Goal: Task Accomplishment & Management: Manage account settings

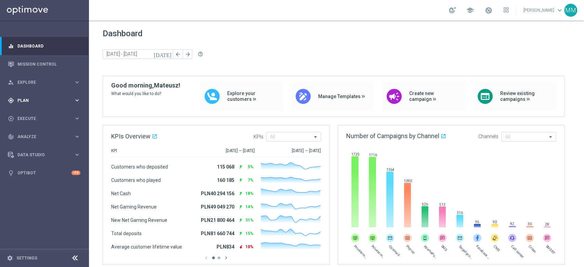
click at [47, 95] on div "gps_fixed Plan keyboard_arrow_right" at bounding box center [44, 100] width 88 height 18
click at [36, 114] on link "Target Groups" at bounding box center [44, 114] width 53 height 5
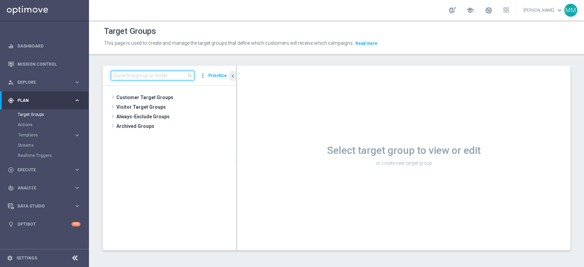
click at [153, 74] on input at bounding box center [152, 76] width 83 height 10
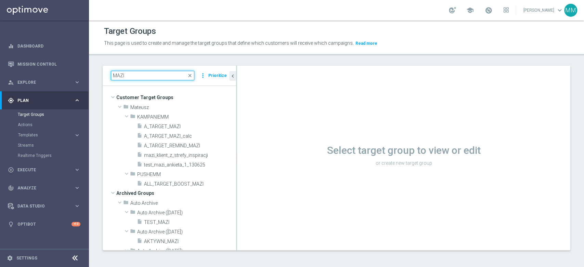
type input "MAZI"
click at [171, 137] on span "A_TARGET_MAZI_calc" at bounding box center [182, 136] width 76 height 6
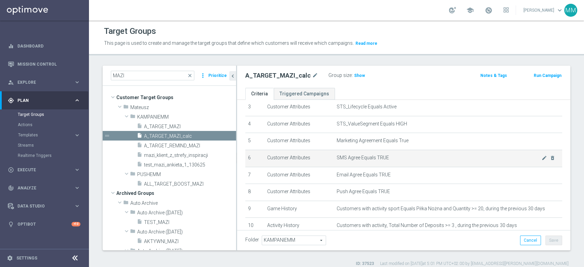
scroll to position [40, 0]
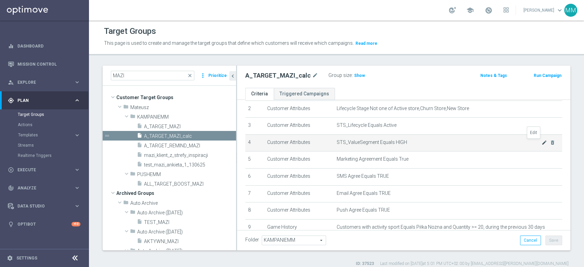
click at [541, 143] on icon "mode_edit" at bounding box center [543, 142] width 5 height 5
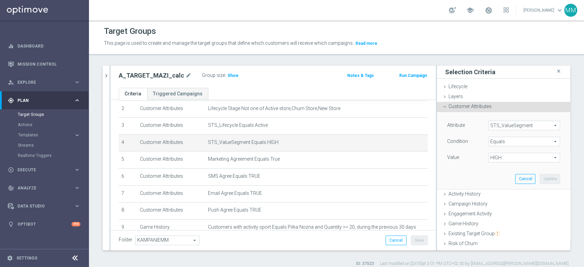
click at [504, 158] on span "HIGH" at bounding box center [523, 157] width 71 height 9
click at [500, 186] on span "LOW" at bounding box center [523, 185] width 65 height 5
type input "LOW"
click at [540, 181] on button "Update" at bounding box center [550, 179] width 20 height 10
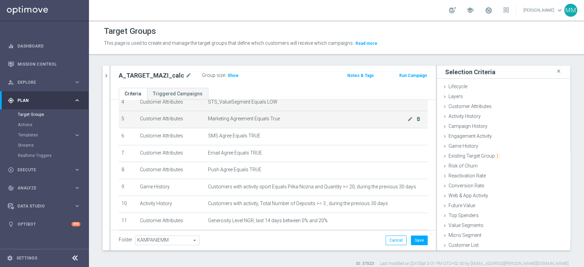
scroll to position [147, 0]
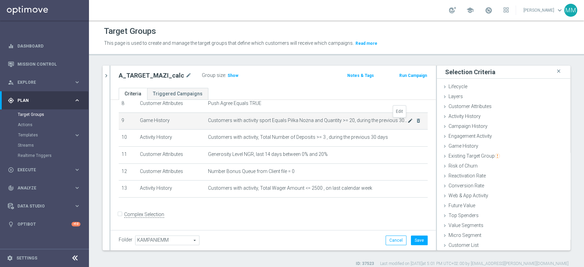
click at [407, 122] on icon "mode_edit" at bounding box center [409, 120] width 5 height 5
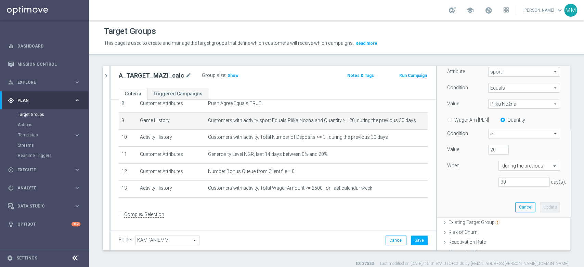
scroll to position [114, 0]
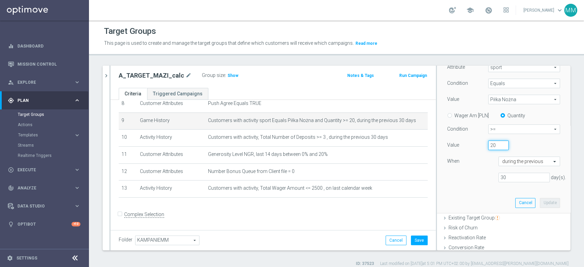
drag, startPoint x: 489, startPoint y: 143, endPoint x: 504, endPoint y: 190, distance: 49.5
click at [472, 143] on div "Value 20" at bounding box center [503, 146] width 123 height 11
type input "5"
click at [542, 205] on button "Update" at bounding box center [550, 203] width 20 height 10
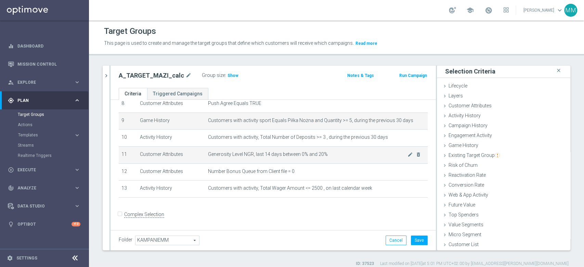
scroll to position [0, 0]
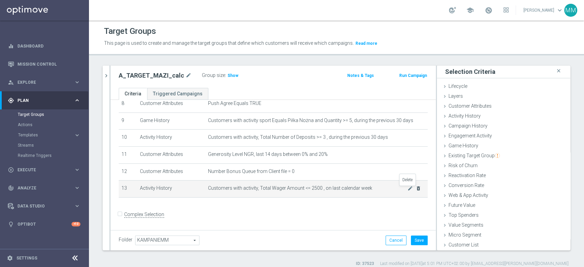
click at [415, 189] on icon "delete_forever" at bounding box center [417, 188] width 5 height 5
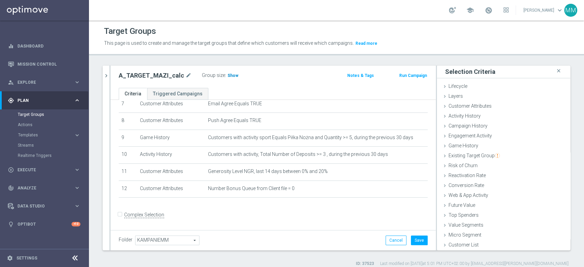
click at [229, 75] on span "Show" at bounding box center [232, 75] width 11 height 5
click at [480, 114] on div "Activity History done" at bounding box center [503, 116] width 133 height 10
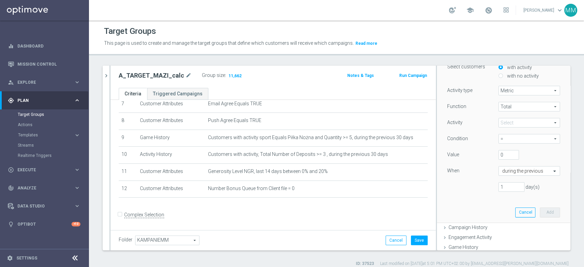
scroll to position [54, 0]
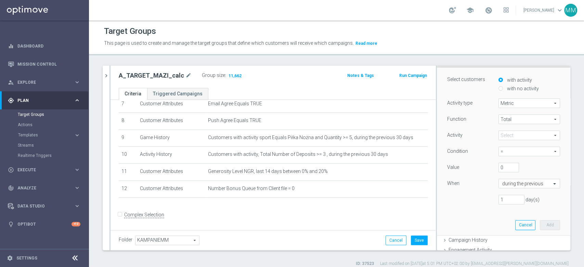
click at [514, 134] on span at bounding box center [529, 135] width 61 height 9
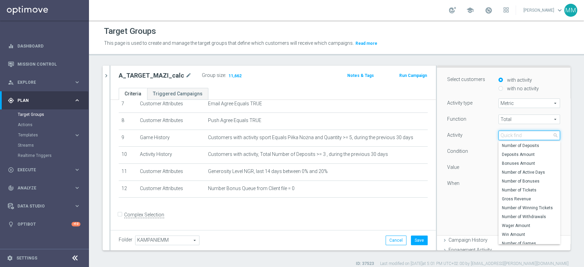
click at [519, 135] on input "search" at bounding box center [529, 136] width 62 height 10
type input "wag"
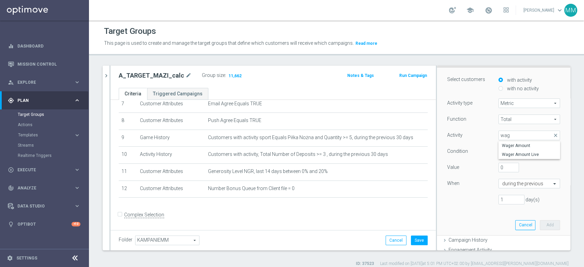
click at [517, 144] on span "Wager Amount" at bounding box center [529, 145] width 55 height 5
type input "Wager Amount"
click at [512, 155] on span "=" at bounding box center [529, 151] width 61 height 9
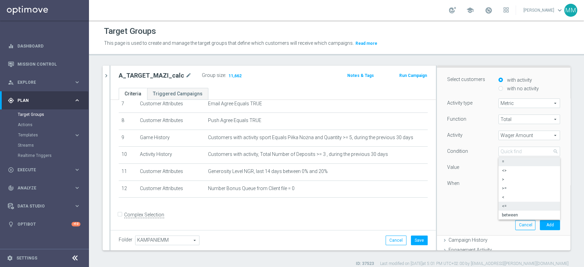
click at [505, 207] on span "<=" at bounding box center [529, 205] width 55 height 5
type input "<="
drag, startPoint x: 499, startPoint y: 168, endPoint x: 484, endPoint y: 167, distance: 14.4
click at [484, 167] on div "Value 0" at bounding box center [503, 168] width 123 height 11
type input "100"
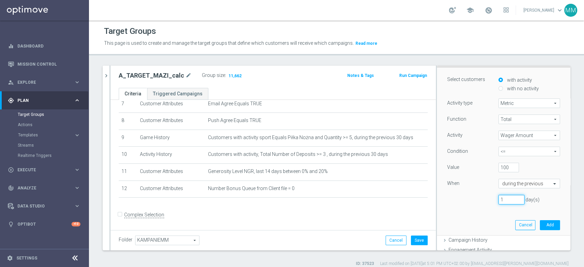
drag, startPoint x: 503, startPoint y: 201, endPoint x: 468, endPoint y: 201, distance: 34.9
click at [468, 201] on div "1 day(s)" at bounding box center [503, 200] width 123 height 10
click at [504, 185] on input "text" at bounding box center [522, 184] width 40 height 6
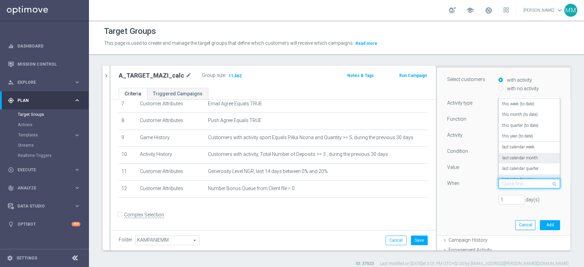
scroll to position [38, 0]
click at [516, 128] on label "last calendar week" at bounding box center [518, 129] width 32 height 5
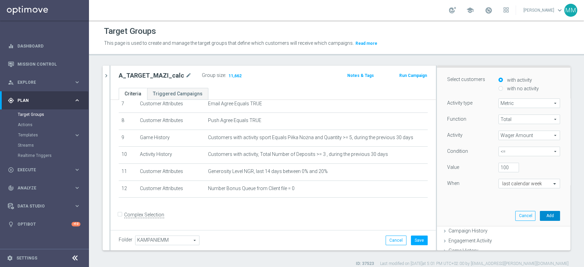
click at [541, 212] on button "Add" at bounding box center [550, 216] width 20 height 10
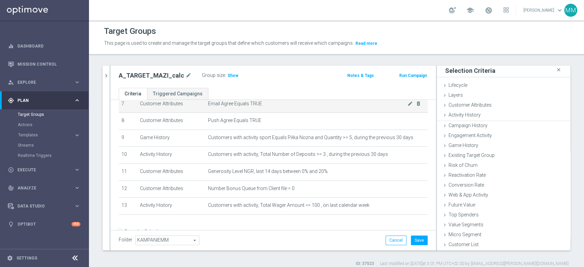
scroll to position [0, 0]
click at [227, 76] on span "Show" at bounding box center [232, 75] width 11 height 5
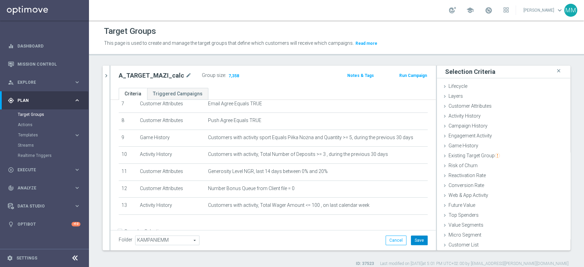
click at [411, 237] on button "Save" at bounding box center [419, 241] width 17 height 10
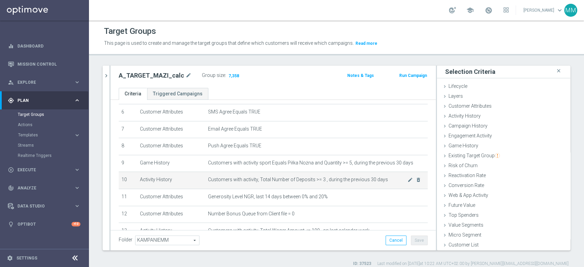
scroll to position [92, 0]
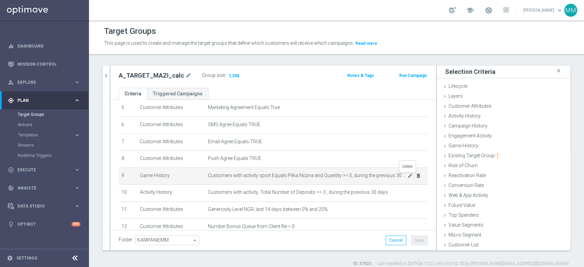
click at [415, 176] on icon "delete_forever" at bounding box center [417, 175] width 5 height 5
click at [415, 175] on icon "delete_forever" at bounding box center [417, 175] width 5 height 5
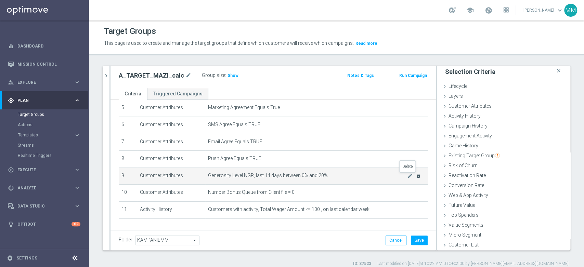
click at [415, 175] on icon "delete_forever" at bounding box center [417, 175] width 5 height 5
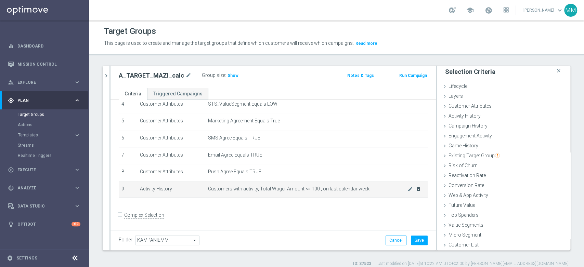
click at [0, 0] on icon "delete_forever" at bounding box center [0, 0] width 0 height 0
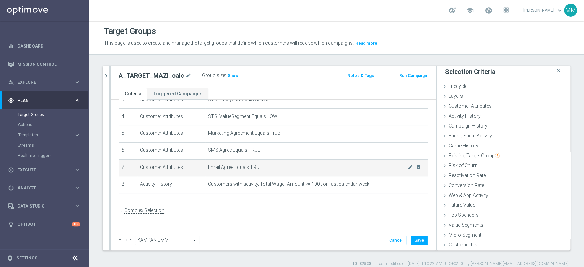
scroll to position [62, 0]
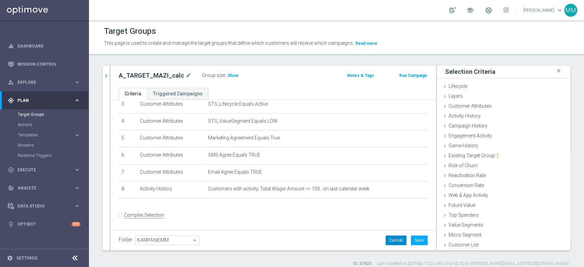
click at [391, 240] on button "Cancel" at bounding box center [395, 241] width 21 height 10
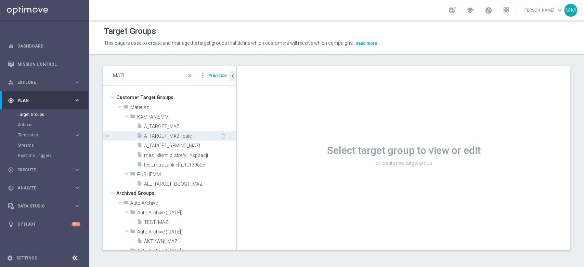
click at [172, 136] on span "A_TARGET_MAZI_calc" at bounding box center [182, 136] width 76 height 6
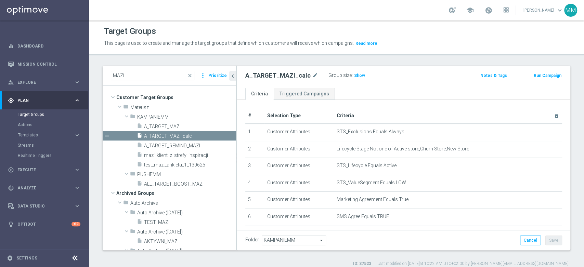
scroll to position [154, 0]
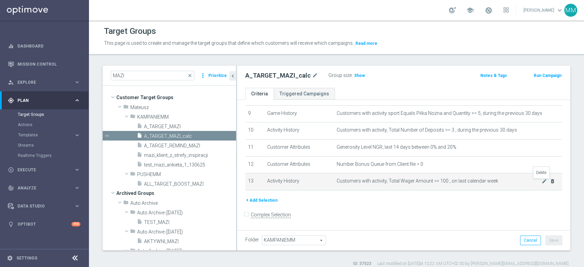
click at [550, 181] on icon "delete_forever" at bounding box center [552, 180] width 5 height 5
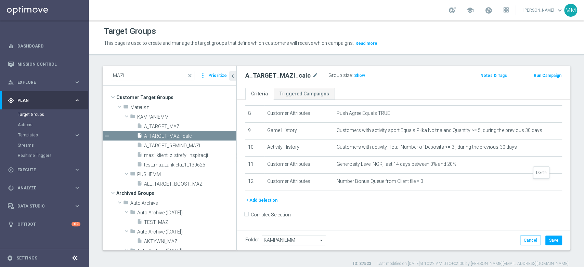
click at [0, 0] on icon "delete_forever" at bounding box center [0, 0] width 0 height 0
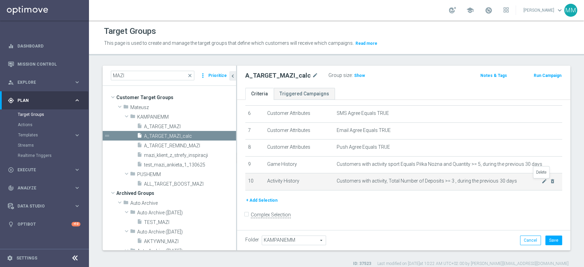
click at [550, 182] on icon "delete_forever" at bounding box center [552, 180] width 5 height 5
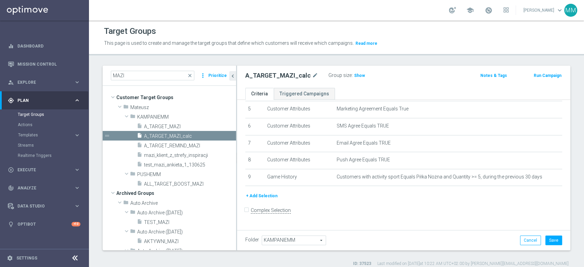
scroll to position [86, 0]
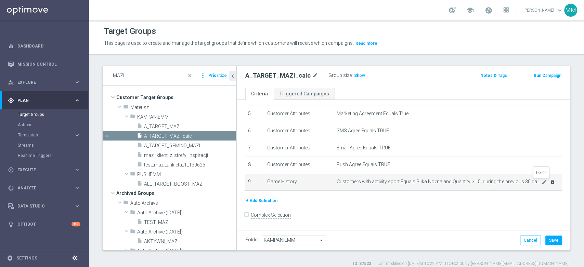
click at [550, 183] on icon "delete_forever" at bounding box center [552, 181] width 5 height 5
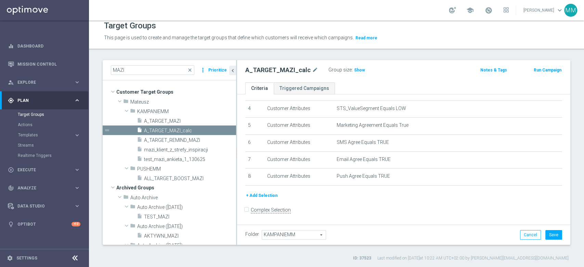
scroll to position [5, 0]
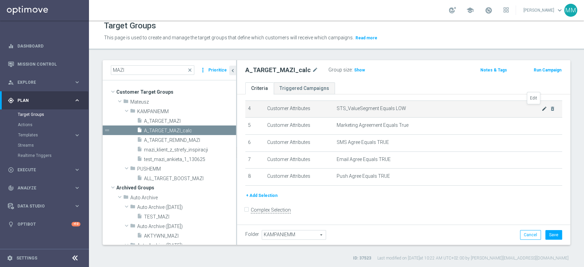
click at [541, 108] on icon "mode_edit" at bounding box center [543, 108] width 5 height 5
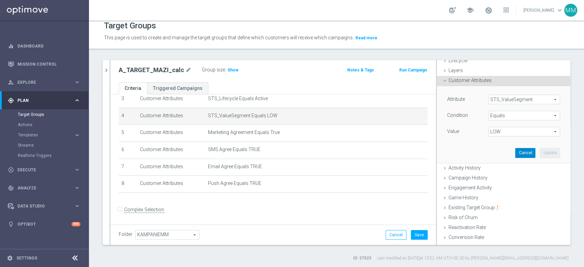
scroll to position [38, 0]
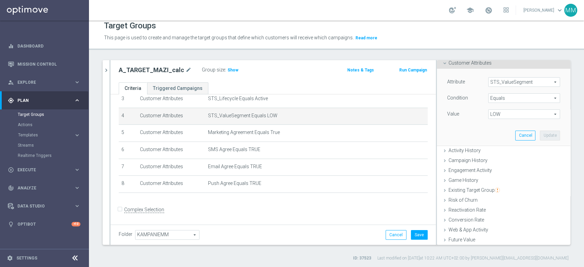
click at [493, 111] on span "LOW" at bounding box center [523, 114] width 71 height 9
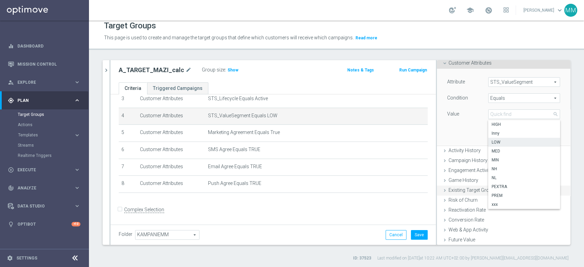
click at [502, 191] on label "PREM" at bounding box center [524, 195] width 72 height 9
type input "PREM"
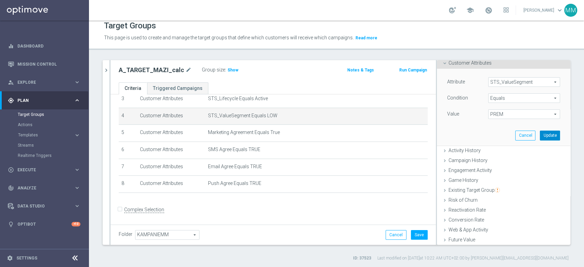
click at [540, 134] on button "Update" at bounding box center [550, 136] width 20 height 10
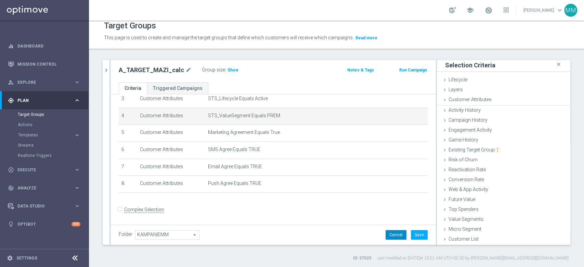
scroll to position [0, 0]
click at [411, 238] on button "Save" at bounding box center [419, 235] width 17 height 10
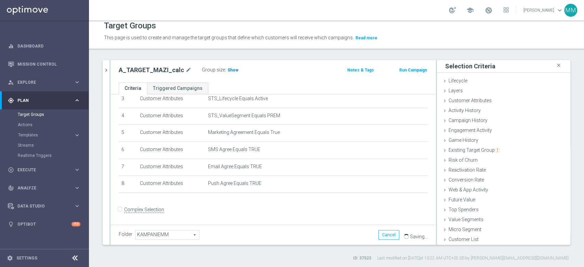
click at [225, 73] on div "Group size : Show" at bounding box center [236, 70] width 68 height 10
click at [227, 69] on span "Show" at bounding box center [232, 70] width 11 height 5
click at [479, 102] on span "Customer Attributes" at bounding box center [469, 100] width 43 height 5
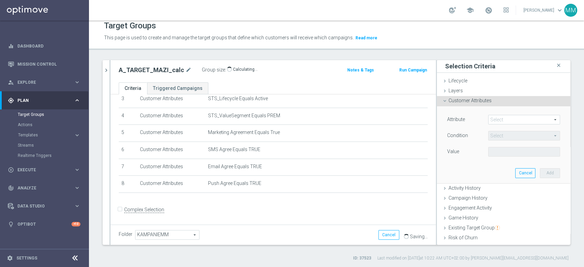
scroll to position [38, 0]
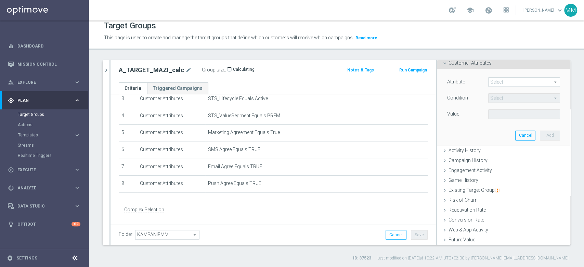
click at [498, 85] on span at bounding box center [523, 82] width 71 height 9
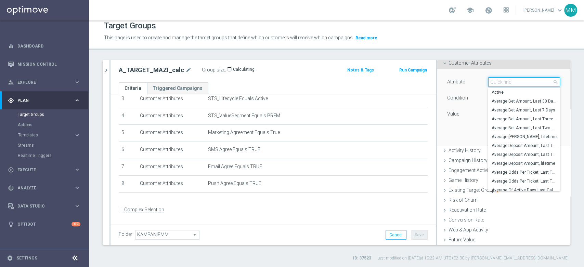
click at [498, 84] on input "search" at bounding box center [524, 82] width 72 height 10
type input "gen"
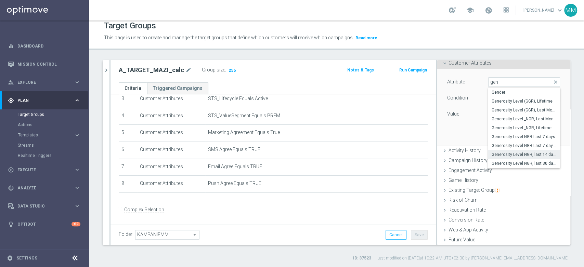
click at [518, 152] on span "Generosity Level NGR, last 14 days" at bounding box center [523, 154] width 65 height 5
type input "Generosity Level NGR, last 14 days"
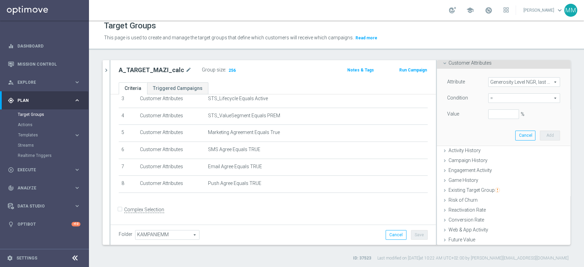
click at [500, 98] on span "=" at bounding box center [523, 98] width 71 height 9
click at [503, 162] on span "between" at bounding box center [523, 161] width 65 height 5
type input "between"
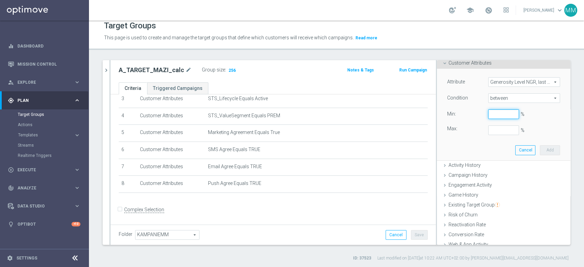
click at [493, 114] on input "%" at bounding box center [503, 114] width 31 height 10
type input "0"
click at [540, 148] on button "Add" at bounding box center [550, 150] width 20 height 10
type input "0.2"
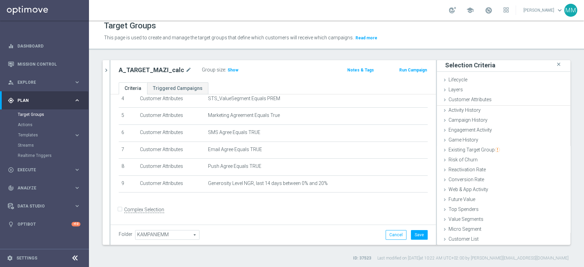
scroll to position [0, 0]
click at [227, 70] on span "Show" at bounding box center [232, 70] width 11 height 5
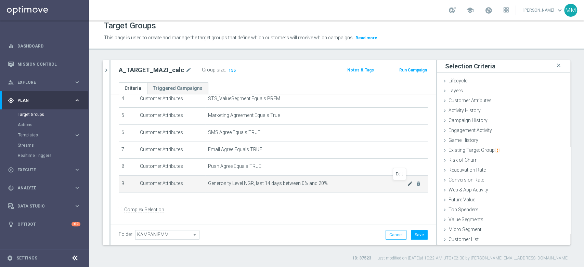
click at [407, 183] on icon "mode_edit" at bounding box center [409, 183] width 5 height 5
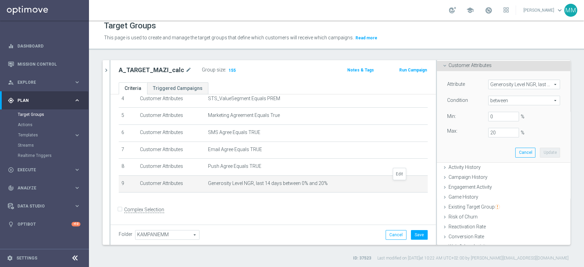
scroll to position [38, 0]
drag, startPoint x: 489, startPoint y: 130, endPoint x: 485, endPoint y: 130, distance: 4.1
click at [488, 130] on input "20" at bounding box center [503, 130] width 31 height 10
click at [540, 150] on button "Update" at bounding box center [550, 150] width 20 height 10
type input "0.25"
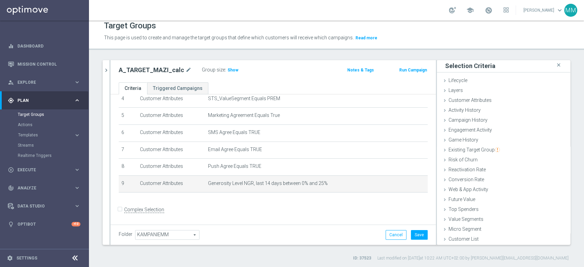
scroll to position [0, 0]
click at [232, 71] on span "Show" at bounding box center [232, 70] width 11 height 5
click at [407, 184] on icon "mode_edit" at bounding box center [409, 183] width 5 height 5
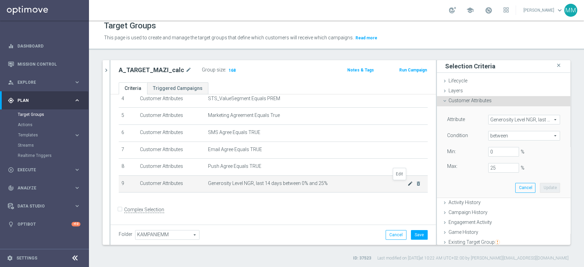
scroll to position [38, 0]
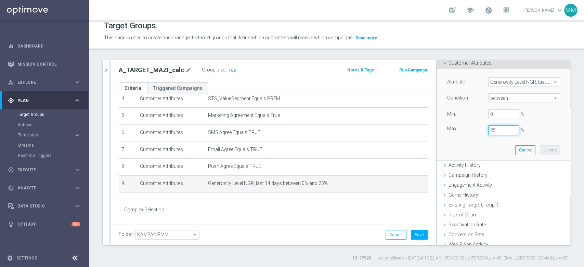
drag, startPoint x: 491, startPoint y: 127, endPoint x: 467, endPoint y: 125, distance: 24.7
click at [467, 125] on div "Max: 25 %" at bounding box center [503, 130] width 123 height 10
click at [540, 149] on button "Update" at bounding box center [550, 150] width 20 height 10
type input "0.3"
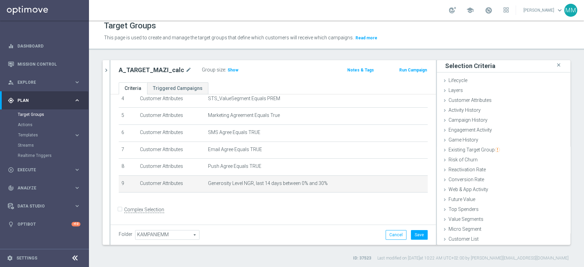
scroll to position [0, 0]
click at [232, 68] on span "Show" at bounding box center [232, 70] width 11 height 5
click at [407, 182] on icon "mode_edit" at bounding box center [409, 183] width 5 height 5
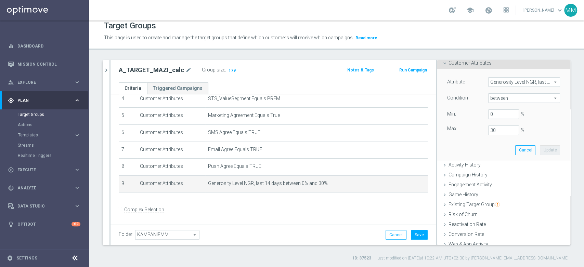
scroll to position [38, 0]
drag, startPoint x: 492, startPoint y: 130, endPoint x: 484, endPoint y: 130, distance: 7.9
click at [488, 130] on input "30" at bounding box center [503, 130] width 31 height 10
click at [540, 150] on button "Update" at bounding box center [550, 150] width 20 height 10
type input "0.35"
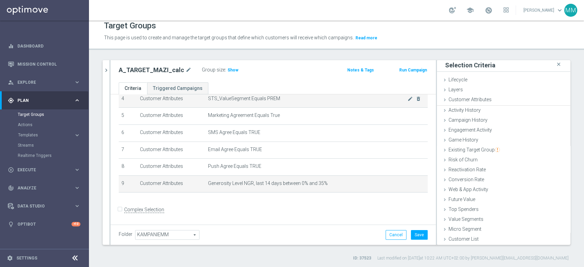
scroll to position [0, 0]
click at [227, 69] on span "Show" at bounding box center [232, 70] width 11 height 5
click at [407, 183] on icon "mode_edit" at bounding box center [409, 183] width 5 height 5
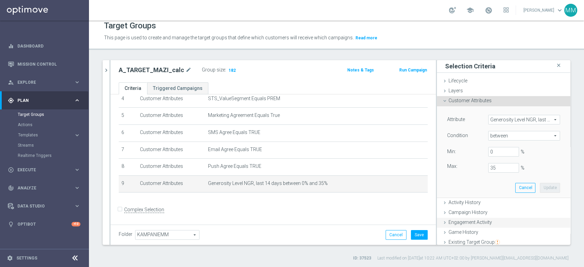
scroll to position [38, 0]
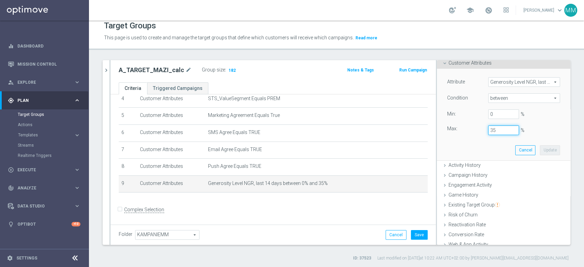
drag, startPoint x: 479, startPoint y: 128, endPoint x: 467, endPoint y: 128, distance: 12.7
click at [467, 128] on div "Max: 35 %" at bounding box center [503, 130] width 123 height 10
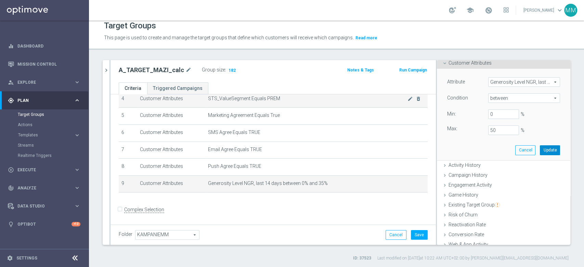
click at [540, 150] on button "Update" at bounding box center [550, 150] width 20 height 10
type input "0.5"
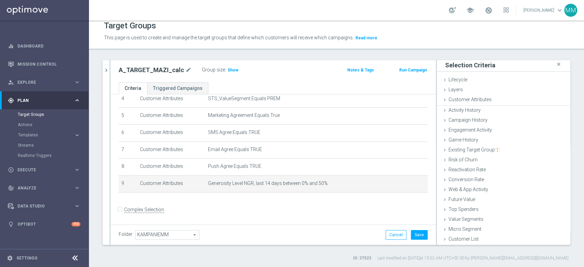
scroll to position [0, 0]
drag, startPoint x: 235, startPoint y: 70, endPoint x: 229, endPoint y: 68, distance: 6.6
click at [232, 69] on div "Group size : Show" at bounding box center [236, 69] width 68 height 8
click at [228, 68] on span "Show" at bounding box center [232, 70] width 11 height 5
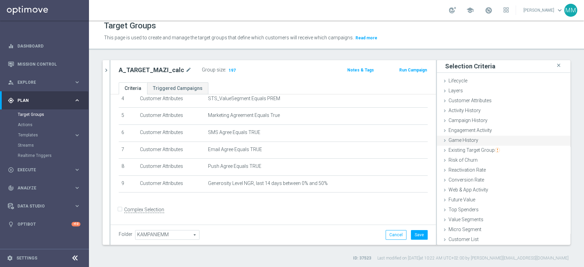
click at [470, 140] on span "Game History" at bounding box center [463, 139] width 30 height 5
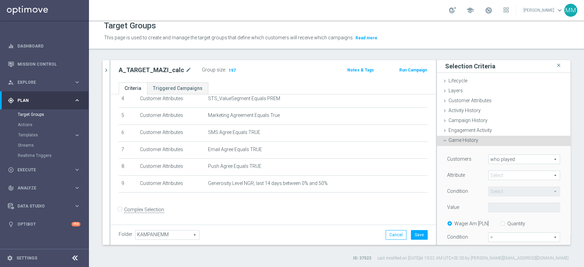
scroll to position [38, 0]
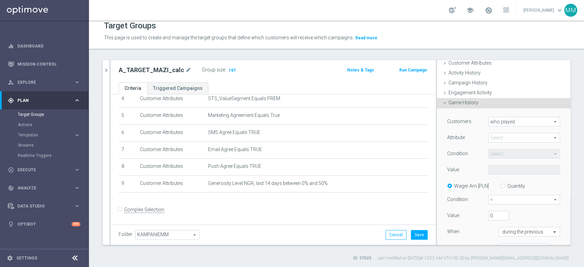
click at [503, 142] on div "Select arrow_drop_down search" at bounding box center [524, 138] width 72 height 10
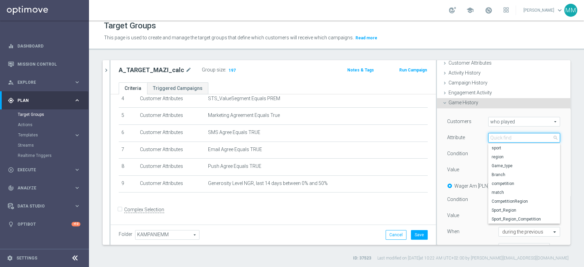
click at [500, 136] on input "search" at bounding box center [524, 138] width 72 height 10
click at [497, 145] on span "sport" at bounding box center [523, 147] width 65 height 5
type input "sport"
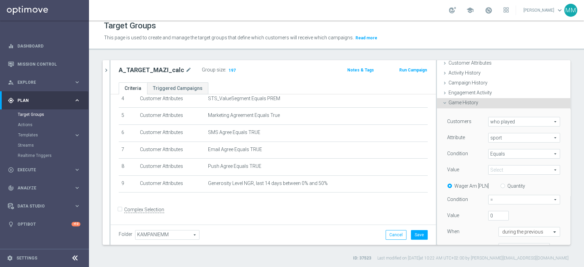
click at [497, 152] on span "Equals" at bounding box center [523, 153] width 71 height 9
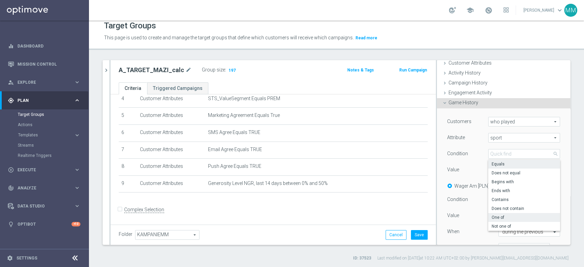
click at [500, 216] on span "One of" at bounding box center [523, 217] width 65 height 5
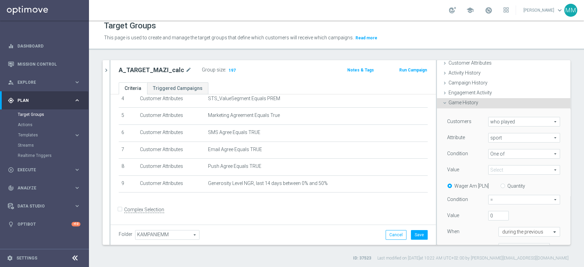
click at [498, 170] on span at bounding box center [523, 170] width 71 height 9
click at [491, 145] on div "Customers who played who played arrow_drop_down search Attribute sport sport ar…" at bounding box center [503, 187] width 113 height 141
click at [492, 153] on span "One of" at bounding box center [523, 153] width 71 height 9
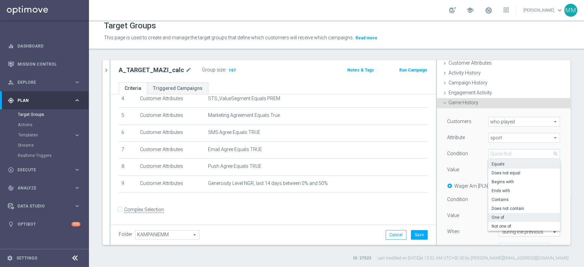
click at [494, 161] on span "Equals" at bounding box center [523, 163] width 65 height 5
type input "Equals"
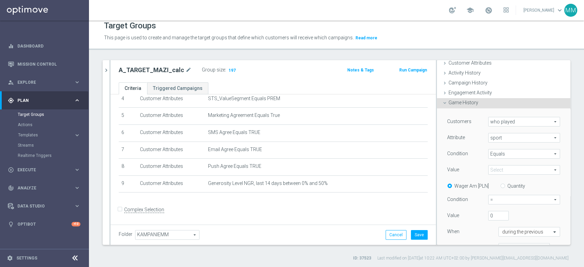
click at [496, 168] on span at bounding box center [523, 170] width 71 height 9
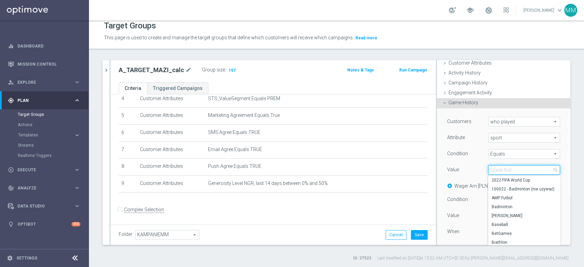
click at [496, 168] on input "search" at bounding box center [524, 170] width 72 height 10
type input "Piłka"
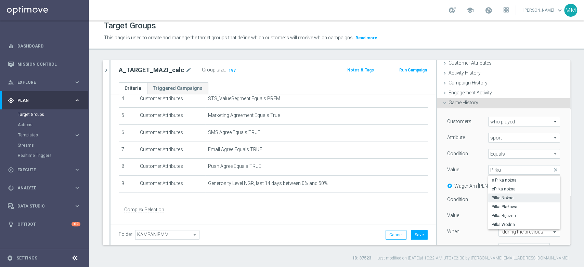
click at [510, 194] on label "Piłka Nożna" at bounding box center [524, 198] width 72 height 9
type input "Piłka Nożna"
click at [507, 184] on label "Quantity" at bounding box center [516, 186] width 18 height 6
click at [503, 184] on input "Quantity" at bounding box center [504, 185] width 4 height 4
radio input "true"
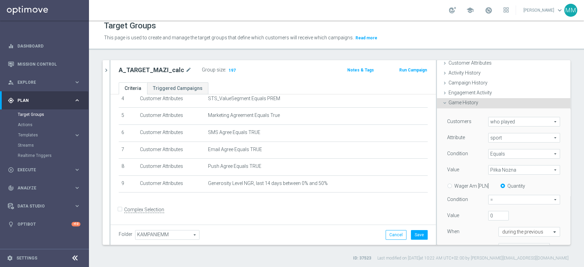
click at [500, 201] on span "=" at bounding box center [523, 199] width 71 height 9
drag, startPoint x: 492, startPoint y: 237, endPoint x: 490, endPoint y: 234, distance: 4.1
click at [493, 237] on span ">=" at bounding box center [524, 236] width 64 height 5
type input ">="
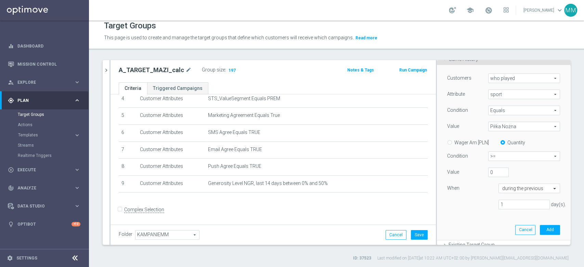
scroll to position [114, 0]
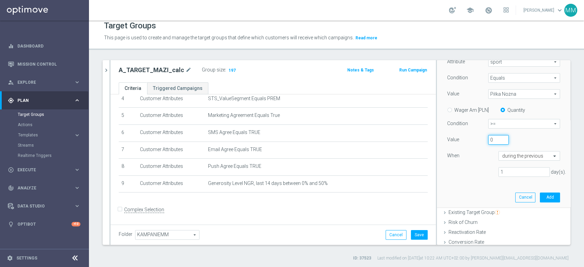
drag, startPoint x: 484, startPoint y: 144, endPoint x: 479, endPoint y: 140, distance: 7.0
click at [479, 141] on div "Value 0" at bounding box center [503, 140] width 123 height 11
type input "3"
drag, startPoint x: 506, startPoint y: 170, endPoint x: 482, endPoint y: 169, distance: 23.6
click at [482, 169] on div "1 day(s)." at bounding box center [503, 172] width 123 height 10
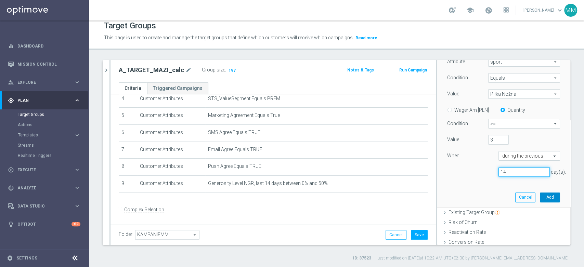
type input "14"
click at [541, 197] on button "Add" at bounding box center [550, 198] width 20 height 10
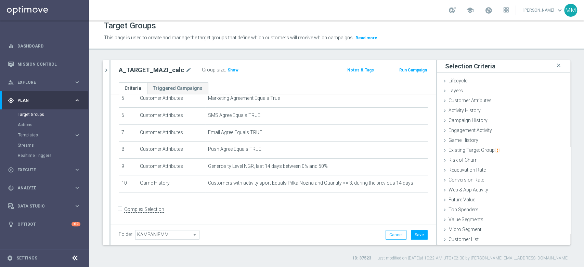
scroll to position [0, 0]
click at [228, 70] on span "Show" at bounding box center [232, 70] width 11 height 5
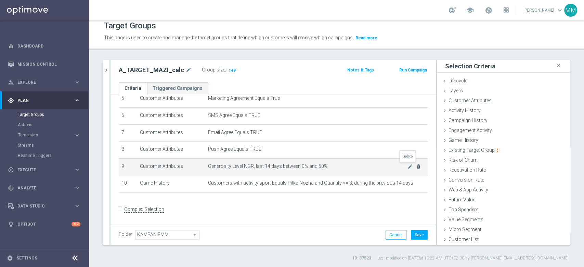
click at [415, 166] on icon "delete_forever" at bounding box center [417, 166] width 5 height 5
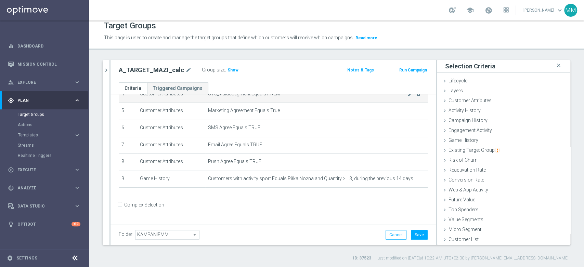
scroll to position [79, 0]
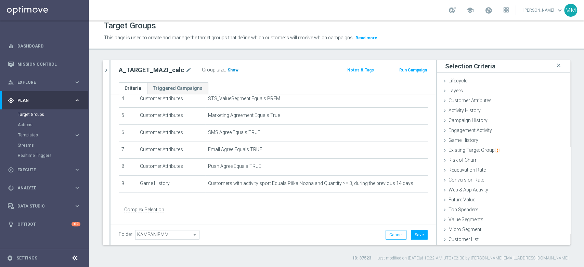
click at [231, 69] on span "Show" at bounding box center [232, 70] width 11 height 5
click at [473, 103] on span "Customer Attributes" at bounding box center [469, 100] width 43 height 5
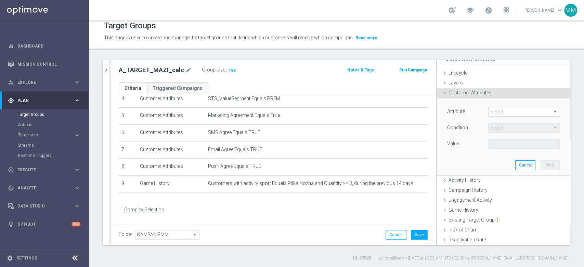
scroll to position [2, 0]
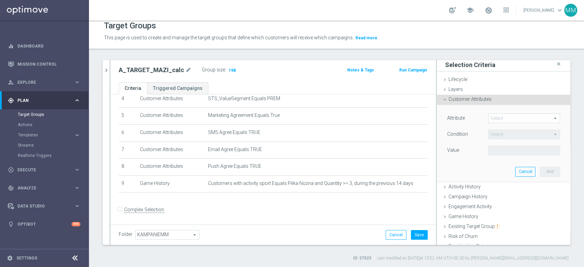
click at [494, 118] on span at bounding box center [523, 118] width 71 height 9
click at [0, 0] on input "search" at bounding box center [0, 0] width 0 height 0
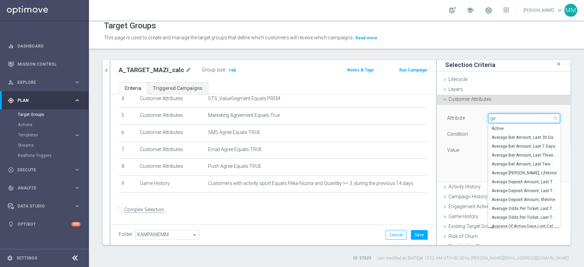
type input "gen"
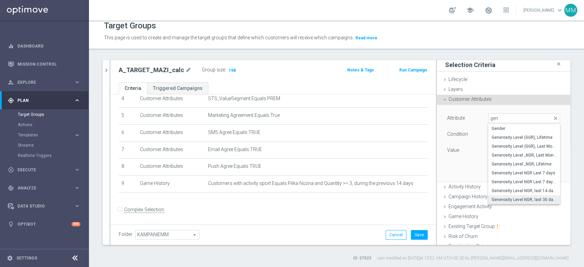
click at [522, 199] on span "Generosity Level NGR, last 30 days" at bounding box center [523, 199] width 65 height 5
type input "Generosity Level NGR, last 30 days"
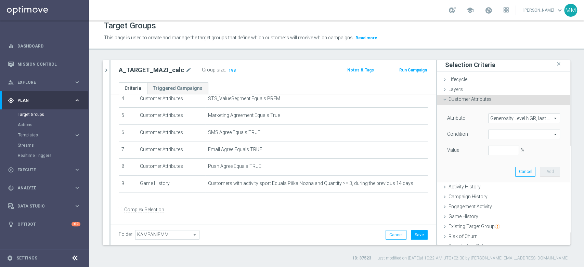
click at [500, 134] on span "=" at bounding box center [523, 134] width 71 height 9
click at [498, 199] on span "between" at bounding box center [523, 197] width 65 height 5
type input "between"
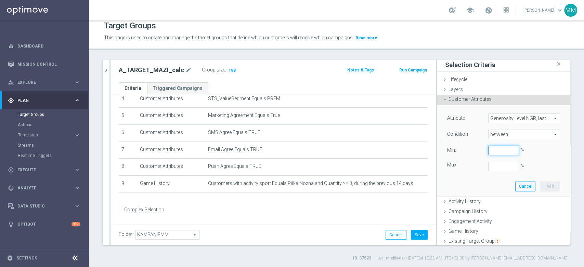
click at [489, 148] on input "%" at bounding box center [503, 151] width 31 height 10
type input "0"
click at [540, 183] on button "Add" at bounding box center [550, 187] width 20 height 10
type input "0.5"
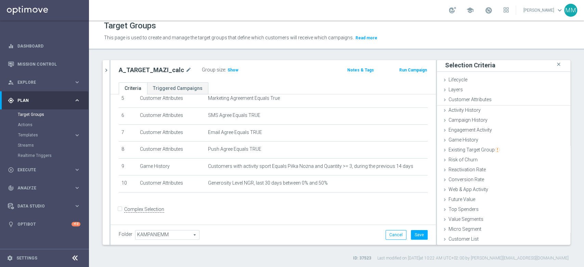
scroll to position [0, 0]
click at [227, 69] on span "Show" at bounding box center [232, 70] width 11 height 5
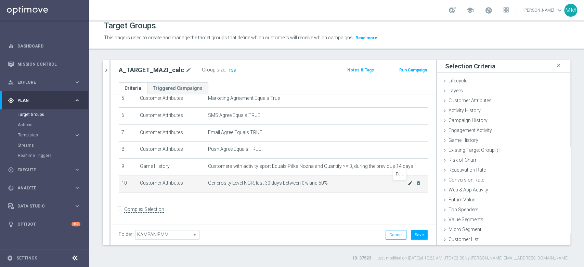
click at [407, 185] on icon "mode_edit" at bounding box center [409, 183] width 5 height 5
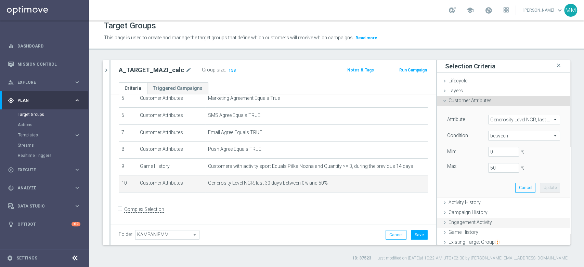
scroll to position [2, 0]
drag, startPoint x: 489, startPoint y: 167, endPoint x: 469, endPoint y: 166, distance: 19.9
click at [469, 166] on div "Max: 50 %" at bounding box center [503, 167] width 123 height 10
click at [540, 183] on button "Update" at bounding box center [550, 187] width 20 height 10
type input "1"
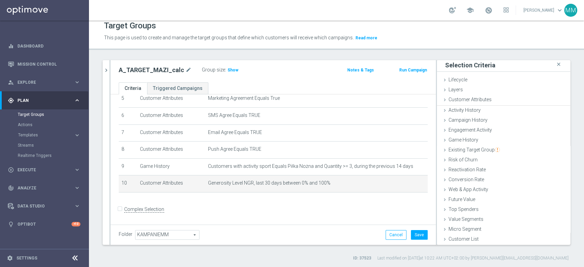
scroll to position [0, 0]
click at [227, 70] on span "Show" at bounding box center [232, 70] width 11 height 5
click at [407, 184] on icon "mode_edit" at bounding box center [409, 183] width 5 height 5
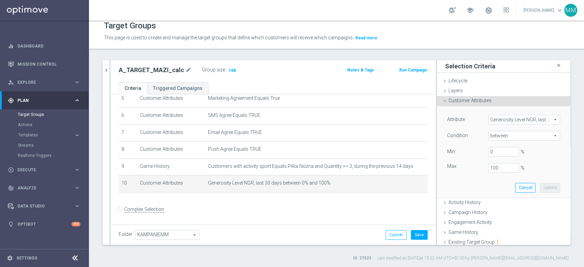
scroll to position [2, 0]
click at [500, 115] on span "Generosity Level NGR, last 30 days" at bounding box center [523, 118] width 71 height 9
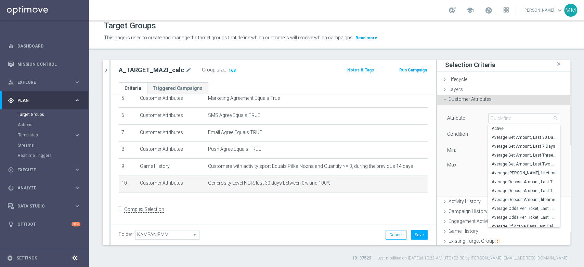
click at [471, 117] on div "Attribute" at bounding box center [462, 119] width 41 height 11
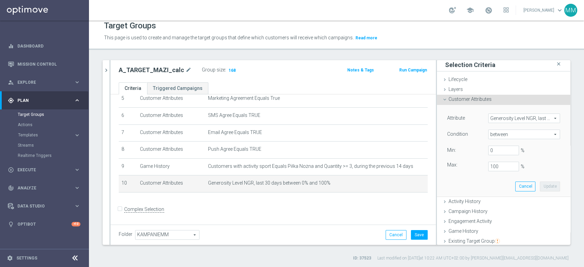
click at [488, 121] on span "Generosity Level NGR, last 30 days" at bounding box center [523, 118] width 71 height 9
click at [0, 0] on input "search" at bounding box center [0, 0] width 0 height 0
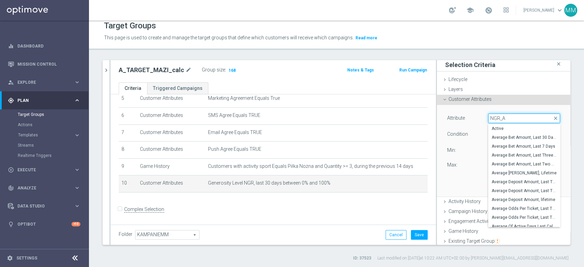
type input "NGR_AB"
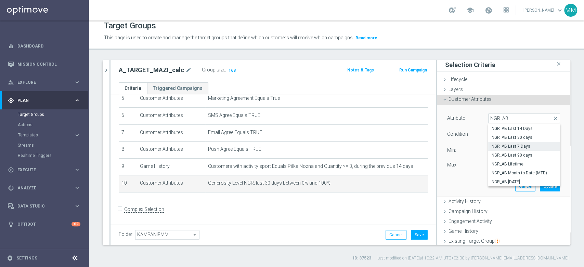
click at [513, 147] on span "NGR_AB Last 7 Days" at bounding box center [523, 146] width 65 height 5
type input "NGR_AB Last 7 Days"
type input "="
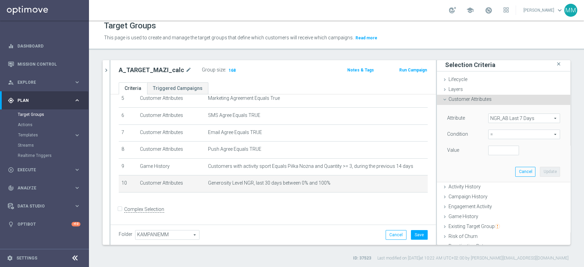
click at [501, 135] on span "=" at bounding box center [523, 134] width 71 height 9
click at [497, 183] on label ">" at bounding box center [524, 180] width 72 height 9
click at [495, 135] on span ">" at bounding box center [523, 134] width 71 height 9
click at [495, 188] on span ">=" at bounding box center [523, 188] width 65 height 5
type input ">="
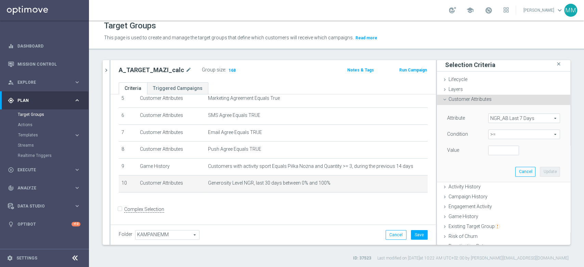
click at [491, 144] on div "Attribute NGR_AB Last 7 Days NGR_AB Last 7 Days arrow_drop_down search Conditio…" at bounding box center [503, 135] width 113 height 43
click at [491, 149] on input "number" at bounding box center [503, 151] width 31 height 10
type input "0"
click at [542, 169] on button "Update" at bounding box center [550, 172] width 20 height 10
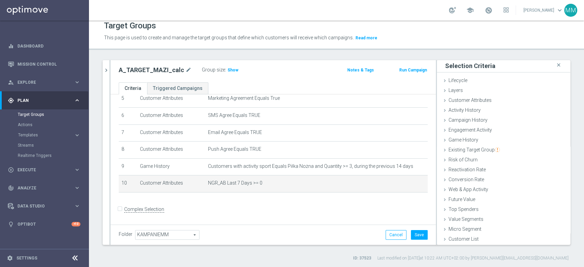
scroll to position [0, 0]
click at [228, 71] on span "Show" at bounding box center [232, 70] width 11 height 5
click at [284, 189] on td "NGR_AB Last 7 Days >= 0 mode_edit delete_forever" at bounding box center [316, 183] width 222 height 17
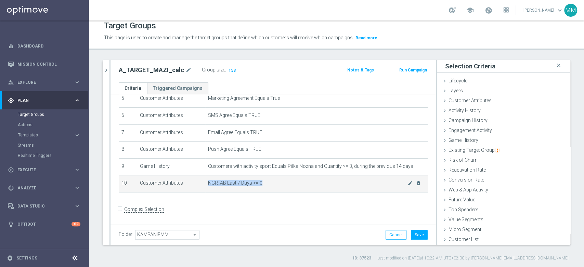
click at [284, 189] on td "NGR_AB Last 7 Days >= 0 mode_edit delete_forever" at bounding box center [316, 183] width 222 height 17
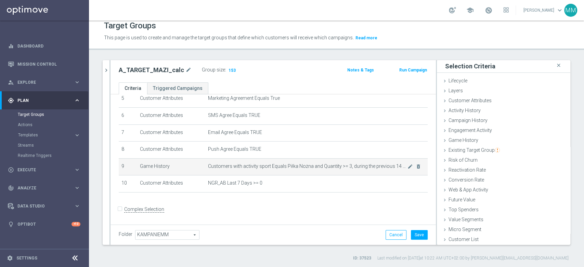
click at [296, 174] on td "Customers with activity sport Equals Piłka Nożna and Quantity >= 3, during the …" at bounding box center [316, 166] width 222 height 17
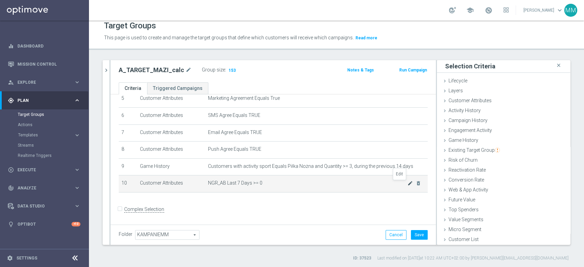
click at [407, 182] on icon "mode_edit" at bounding box center [409, 183] width 5 height 5
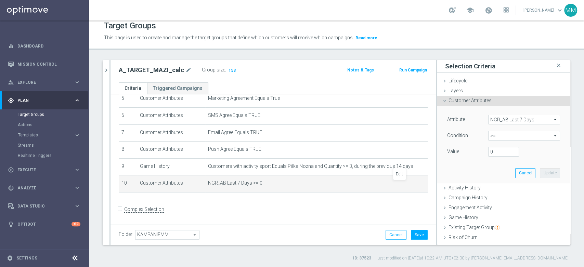
scroll to position [2, 0]
click at [501, 120] on span "NGR_AB Last 7 Days" at bounding box center [523, 118] width 71 height 9
click at [0, 0] on input "search" at bounding box center [0, 0] width 0 height 0
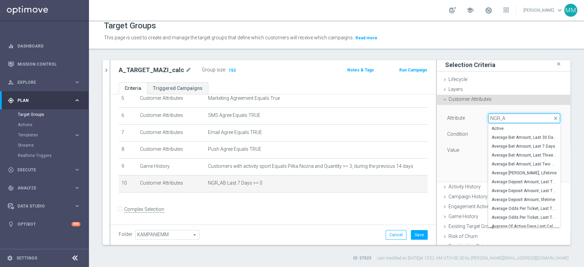
type input "NGR_AB"
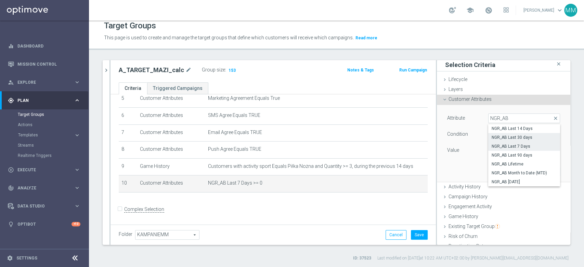
click at [521, 135] on span "NGR_AB Last 30 days" at bounding box center [523, 137] width 65 height 5
type input "NGR_AB Last 30 days"
type input "="
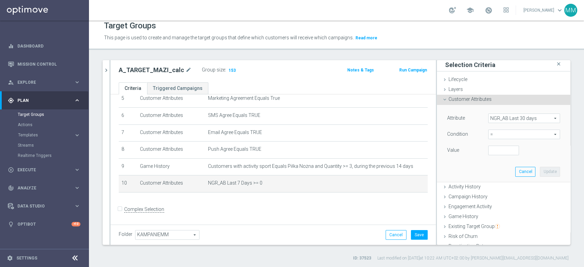
click at [499, 133] on span "=" at bounding box center [523, 134] width 71 height 9
click at [495, 183] on label ">" at bounding box center [524, 180] width 72 height 9
type input ">"
click at [492, 134] on span ">" at bounding box center [523, 134] width 71 height 9
click at [491, 181] on span ">" at bounding box center [523, 179] width 65 height 5
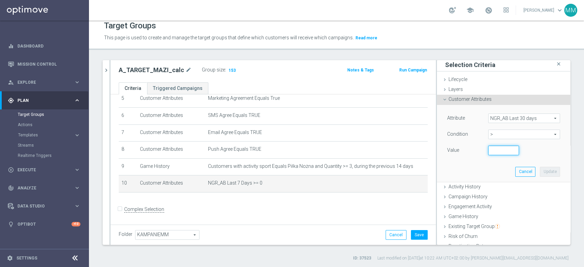
click at [492, 147] on input "number" at bounding box center [503, 151] width 31 height 10
type input "0"
click at [540, 173] on button "Update" at bounding box center [550, 172] width 20 height 10
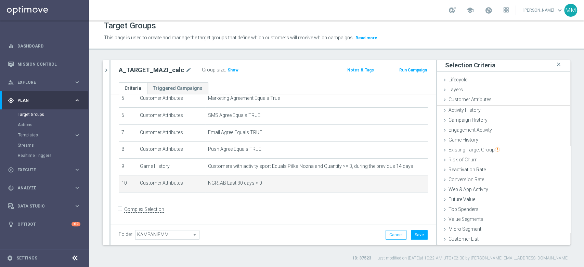
scroll to position [0, 0]
click at [227, 70] on span "Show" at bounding box center [232, 70] width 11 height 5
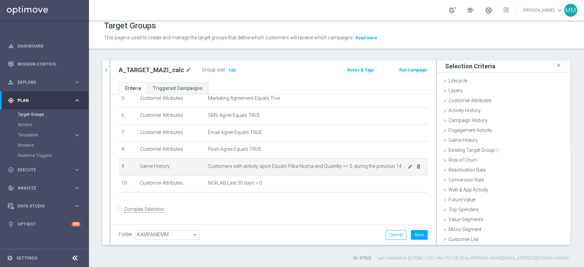
click at [305, 166] on span "Customers with activity sport Equals Piłka Nożna and Quantity >= 3, during the …" at bounding box center [307, 166] width 199 height 6
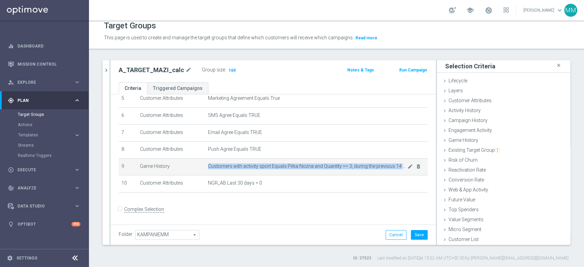
click at [305, 166] on span "Customers with activity sport Equals Piłka Nożna and Quantity >= 3, during the …" at bounding box center [307, 166] width 199 height 6
click at [407, 167] on icon "mode_edit" at bounding box center [409, 166] width 5 height 5
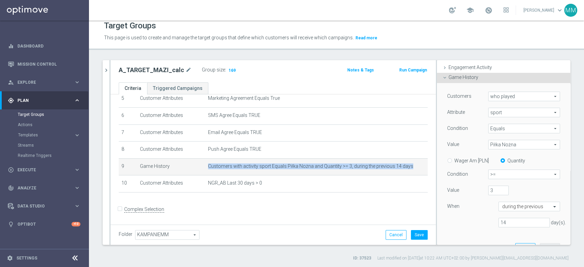
scroll to position [116, 0]
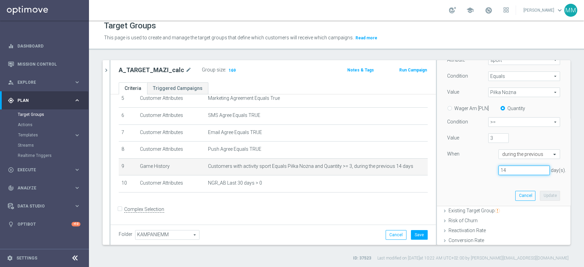
drag, startPoint x: 494, startPoint y: 171, endPoint x: 487, endPoint y: 171, distance: 7.5
click at [493, 171] on div "14 day(s)." at bounding box center [524, 171] width 62 height 10
type input "30"
click at [483, 140] on div "3" at bounding box center [498, 138] width 31 height 10
type input "5"
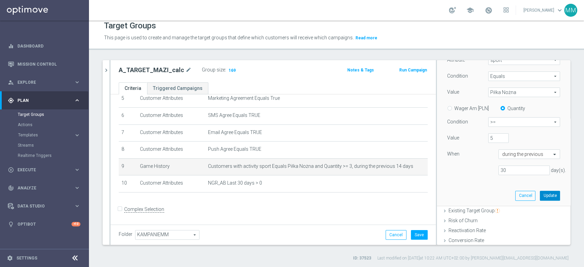
click at [540, 196] on button "Update" at bounding box center [550, 196] width 20 height 10
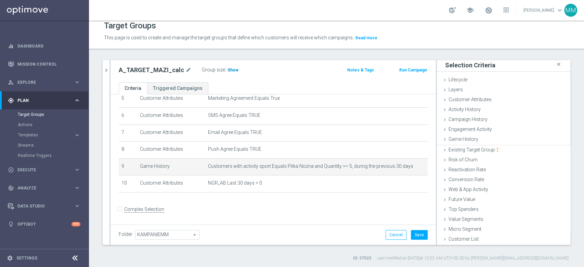
scroll to position [0, 0]
click at [230, 71] on span "Show" at bounding box center [232, 70] width 11 height 5
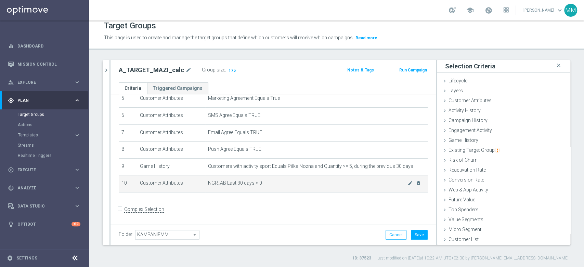
click at [232, 183] on span "NGR_AB Last 30 days > 0" at bounding box center [307, 183] width 199 height 6
click at [230, 183] on span "NGR_AB Last 30 days > 0" at bounding box center [307, 183] width 199 height 6
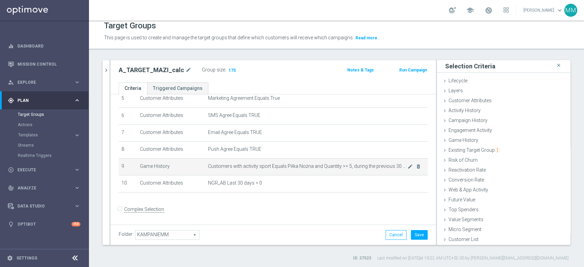
click at [256, 169] on span "Customers with activity sport Equals Piłka Nożna and Quantity >= 5, during the …" at bounding box center [307, 166] width 199 height 6
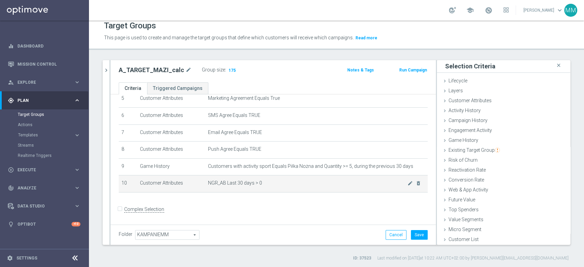
click at [227, 184] on span "NGR_AB Last 30 days > 0" at bounding box center [307, 183] width 199 height 6
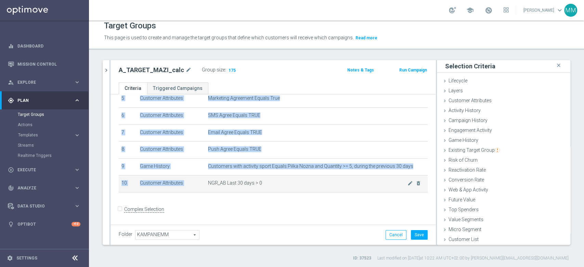
click at [227, 184] on span "NGR_AB Last 30 days > 0" at bounding box center [307, 183] width 199 height 6
copy table "# Selection Type Criteria delete_forever 1 Customer Attributes STS_Exclusions E…"
click at [265, 180] on td "NGR_AB Last 30 days > 0 mode_edit delete_forever" at bounding box center [316, 183] width 222 height 17
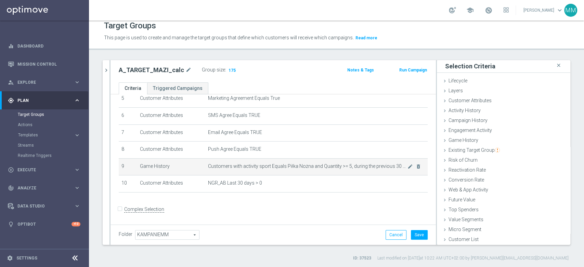
click at [274, 170] on td "Customers with activity sport Equals Piłka Nożna and Quantity >= 5, during the …" at bounding box center [316, 166] width 222 height 17
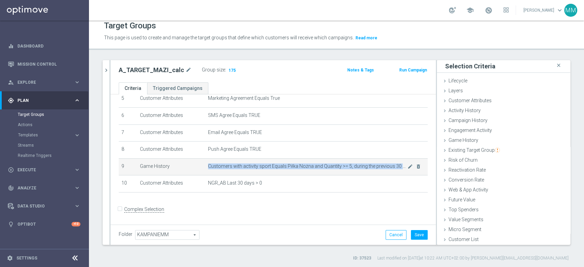
click at [274, 170] on td "Customers with activity sport Equals Piłka Nożna and Quantity >= 5, during the …" at bounding box center [316, 166] width 222 height 17
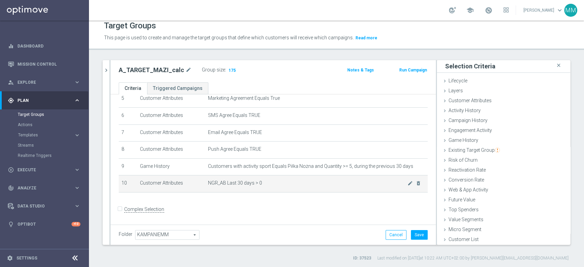
click at [277, 180] on td "NGR_AB Last 30 days > 0 mode_edit delete_forever" at bounding box center [316, 183] width 222 height 17
click at [277, 178] on td "NGR_AB Last 30 days > 0 mode_edit delete_forever" at bounding box center [316, 183] width 222 height 17
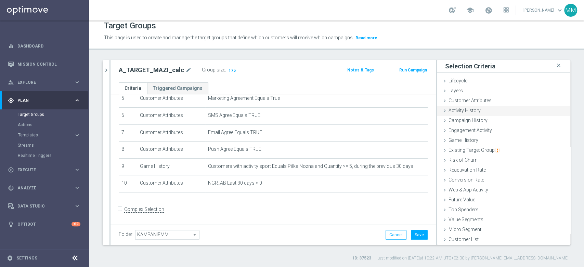
drag, startPoint x: 471, startPoint y: 120, endPoint x: 469, endPoint y: 112, distance: 7.6
click at [471, 120] on span "Campaign History" at bounding box center [467, 120] width 39 height 5
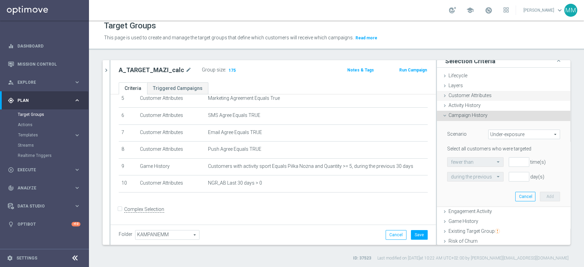
scroll to position [0, 0]
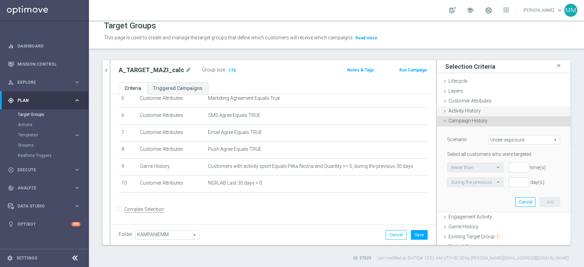
click at [469, 108] on span "Activity History" at bounding box center [464, 110] width 32 height 5
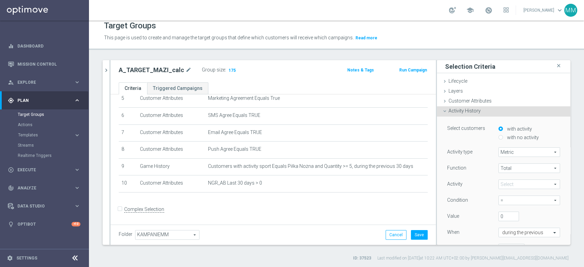
scroll to position [38, 0]
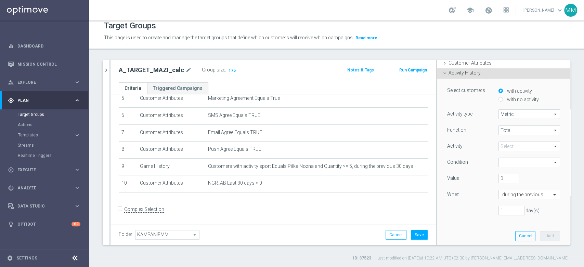
click at [512, 142] on span at bounding box center [529, 146] width 61 height 9
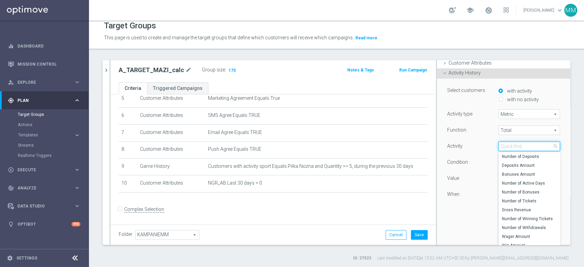
click at [511, 143] on input "search" at bounding box center [529, 147] width 62 height 10
type input "wager"
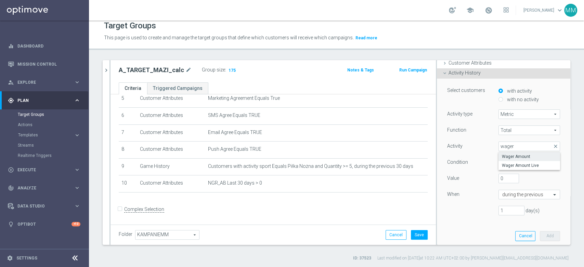
click at [518, 155] on span "Wager Amount" at bounding box center [529, 156] width 55 height 5
type input "Wager Amount"
click at [517, 161] on span "=" at bounding box center [529, 162] width 61 height 9
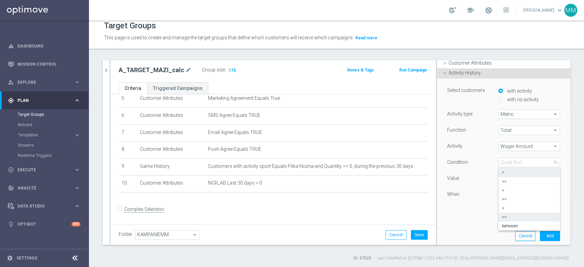
click at [506, 214] on span "<=" at bounding box center [529, 216] width 55 height 5
type input "<="
drag, startPoint x: 494, startPoint y: 179, endPoint x: 489, endPoint y: 180, distance: 5.2
click at [493, 180] on div "0" at bounding box center [508, 179] width 31 height 10
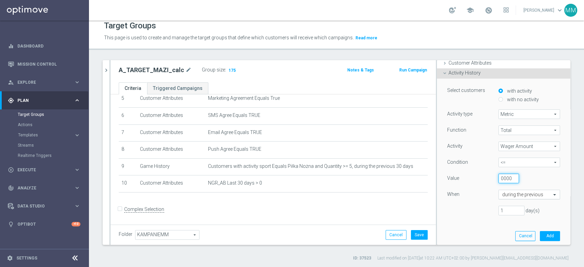
type input "10000"
click at [504, 195] on input "text" at bounding box center [522, 195] width 40 height 6
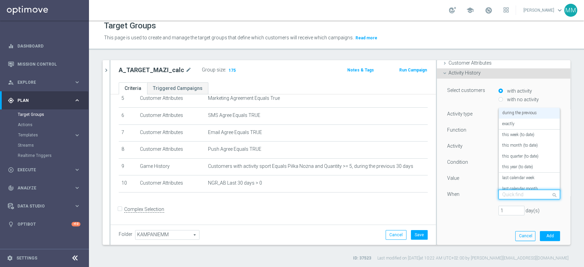
scroll to position [0, 0]
click at [514, 175] on label "last calendar week" at bounding box center [518, 177] width 32 height 5
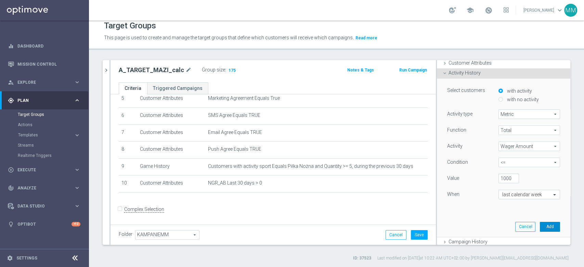
click at [540, 228] on button "Add" at bounding box center [550, 227] width 20 height 10
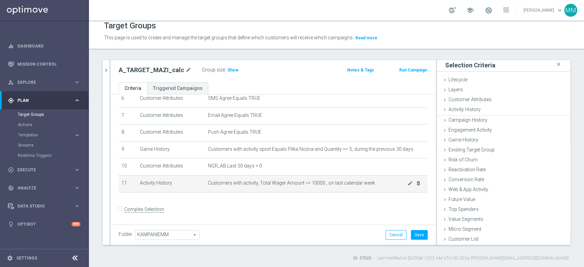
scroll to position [0, 0]
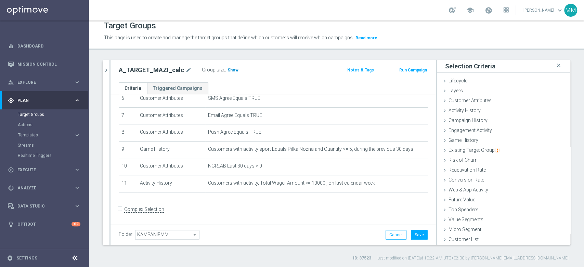
click at [227, 71] on span "Show" at bounding box center [232, 70] width 11 height 5
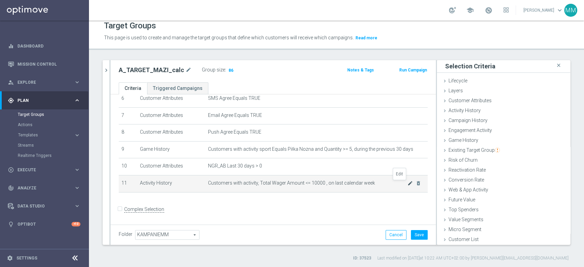
click at [407, 184] on icon "mode_edit" at bounding box center [409, 183] width 5 height 5
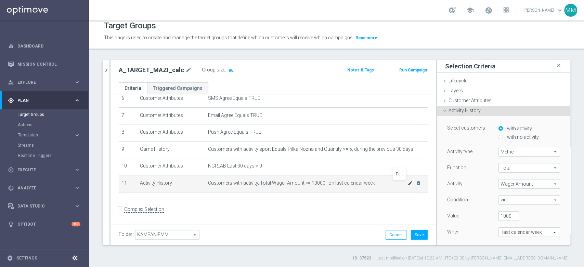
scroll to position [38, 0]
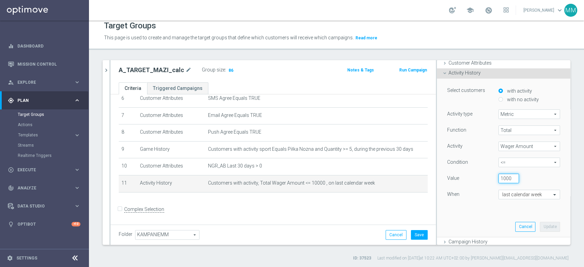
click at [498, 180] on input "10000" at bounding box center [508, 179] width 21 height 10
type input "14000"
click at [540, 225] on button "Update" at bounding box center [550, 227] width 20 height 10
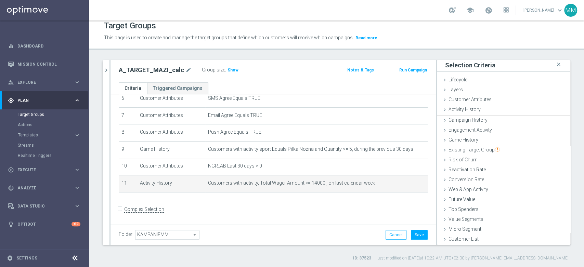
scroll to position [0, 0]
click at [227, 69] on span "Show" at bounding box center [232, 70] width 11 height 5
click at [407, 184] on icon "mode_edit" at bounding box center [409, 183] width 5 height 5
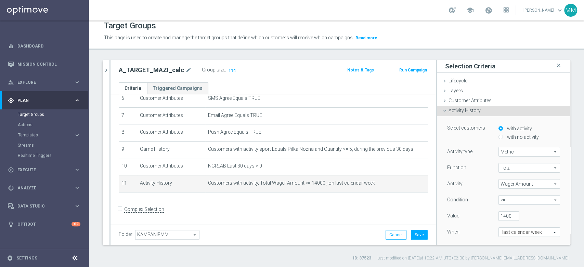
scroll to position [38, 0]
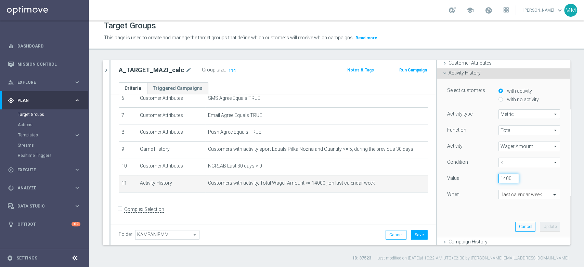
click at [498, 180] on input "14000" at bounding box center [508, 179] width 21 height 10
type input "15000"
click at [540, 227] on button "Update" at bounding box center [550, 227] width 20 height 10
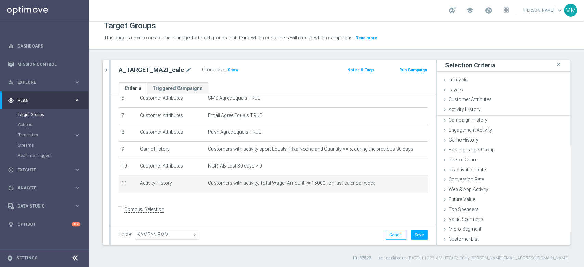
scroll to position [0, 0]
click at [228, 70] on span "Show" at bounding box center [232, 70] width 11 height 5
click at [415, 184] on icon "delete_forever" at bounding box center [417, 183] width 5 height 5
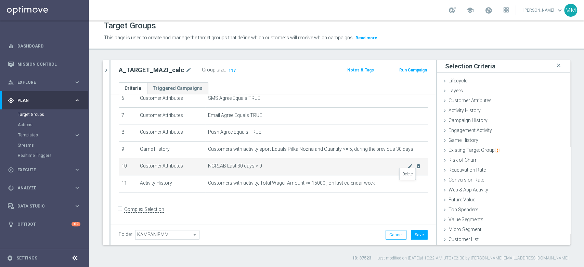
scroll to position [96, 0]
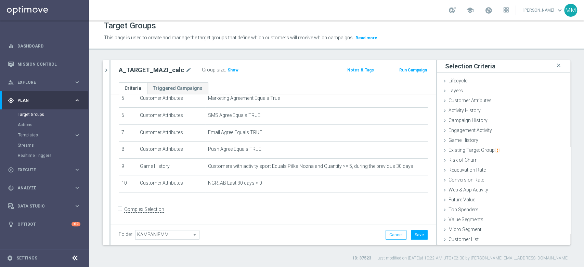
click at [415, 228] on div "Folder KAMPANIEMM KAMPANIEMM arrow_drop_down search Cancel Save Saving..." at bounding box center [272, 235] width 325 height 20
click at [414, 230] on button "Save" at bounding box center [419, 235] width 17 height 10
click at [154, 71] on h2 "A_TARGET_MAZI_calc" at bounding box center [151, 70] width 65 height 8
copy h2 "A_TARGET_MAZI_calc"
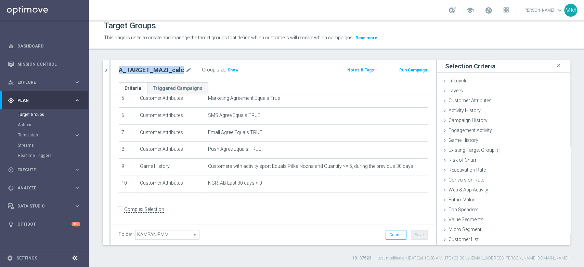
click at [158, 70] on h2 "A_TARGET_MAZI_calc" at bounding box center [151, 70] width 65 height 8
click at [169, 71] on h2 "A_TARGET_MAZI_calc" at bounding box center [151, 70] width 65 height 8
click at [149, 71] on h2 "A_TARGET_MAZI_calc" at bounding box center [151, 70] width 65 height 8
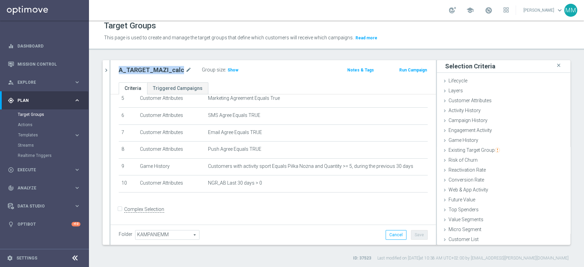
click at [149, 70] on h2 "A_TARGET_MAZI_calc" at bounding box center [151, 70] width 65 height 8
click at [420, 68] on button "Run Campaign" at bounding box center [412, 70] width 29 height 8
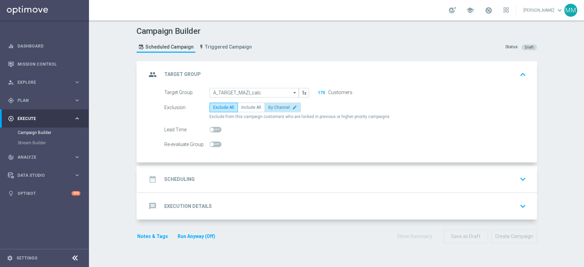
click at [268, 107] on span "By Channel" at bounding box center [279, 107] width 22 height 5
click at [268, 107] on input "By Channel edit" at bounding box center [270, 108] width 4 height 4
radio input "true"
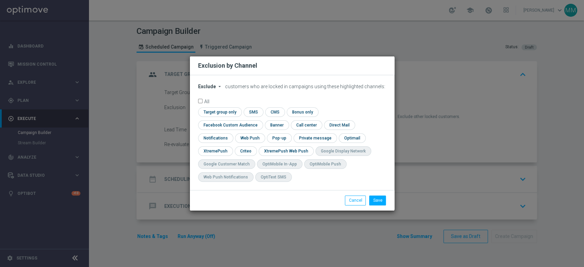
click at [215, 90] on button "Exclude arrow_drop_down" at bounding box center [211, 87] width 26 height 6
click at [214, 98] on div "Exclude" at bounding box center [210, 94] width 25 height 8
click at [213, 97] on form "Exclude arrow_drop_down × Exclude customers who are locked in campaigns using t…" at bounding box center [292, 135] width 188 height 102
click at [212, 89] on span "Exclude" at bounding box center [207, 86] width 18 height 5
click at [0, 0] on span "Include" at bounding box center [0, 0] width 0 height 0
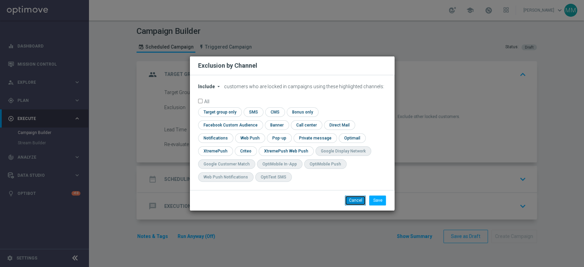
click at [357, 197] on button "Cancel" at bounding box center [355, 201] width 21 height 10
radio input "true"
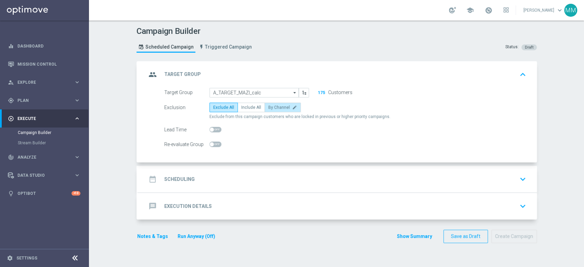
click at [269, 106] on span "By Channel" at bounding box center [279, 107] width 22 height 5
click at [269, 106] on input "By Channel edit" at bounding box center [270, 108] width 4 height 4
radio input "true"
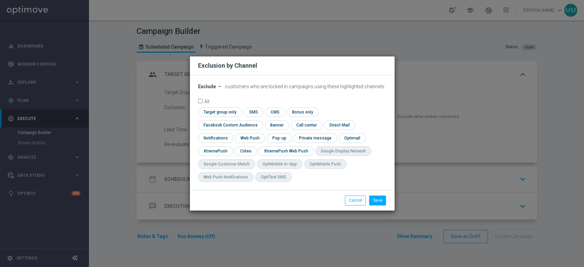
click at [204, 89] on span "Exclude" at bounding box center [207, 86] width 18 height 5
click at [0, 0] on span "Include" at bounding box center [0, 0] width 0 height 0
click at [222, 117] on input "checkbox" at bounding box center [219, 111] width 42 height 9
checkbox input "true"
click at [228, 125] on input "checkbox" at bounding box center [229, 124] width 62 height 9
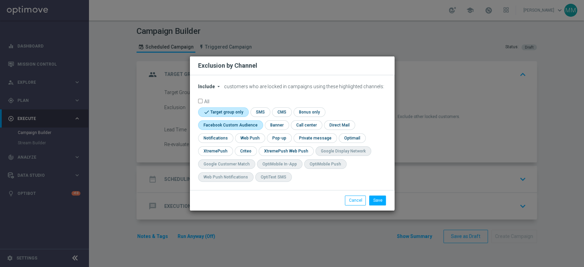
checkbox input "true"
click at [246, 151] on input "checkbox" at bounding box center [245, 150] width 21 height 9
checkbox input "true"
click at [380, 200] on button "Save" at bounding box center [377, 201] width 17 height 10
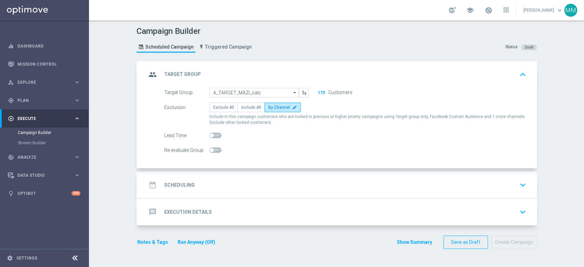
click at [247, 164] on div "Target Group A_TARGET_MAZI_calc A_TARGET_MAZI_calc arrow_drop_down Show Selecte…" at bounding box center [337, 128] width 398 height 80
click at [251, 178] on div "date_range Scheduling keyboard_arrow_down" at bounding box center [337, 184] width 382 height 13
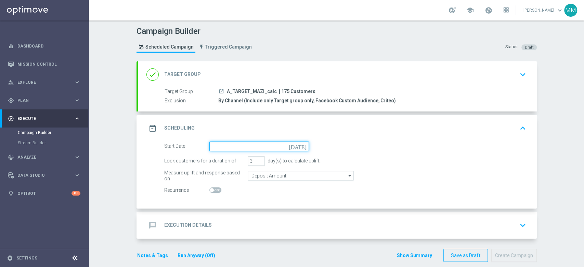
click at [237, 144] on input at bounding box center [259, 147] width 100 height 10
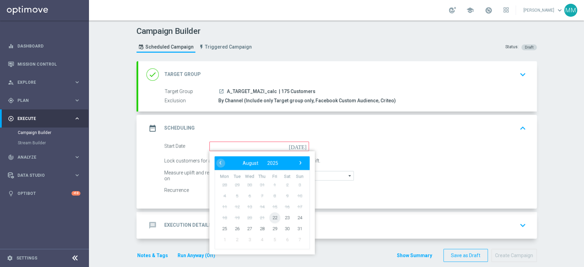
click at [273, 216] on span "22" at bounding box center [274, 217] width 11 height 11
type input "[DATE]"
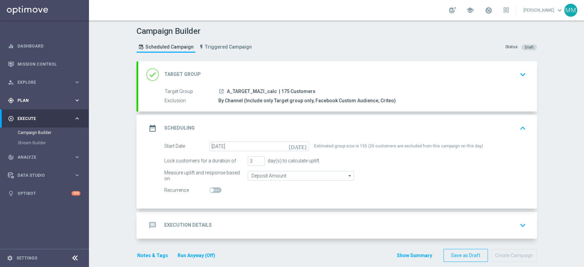
drag, startPoint x: 45, startPoint y: 103, endPoint x: 42, endPoint y: 106, distance: 4.7
click at [45, 103] on div "gps_fixed Plan" at bounding box center [41, 100] width 66 height 6
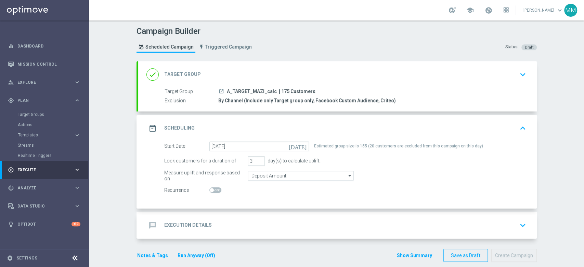
click at [219, 90] on icon "launch" at bounding box center [221, 91] width 5 height 5
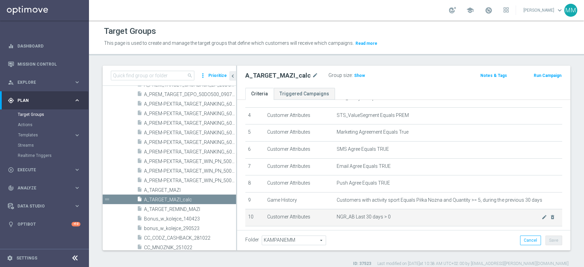
scroll to position [103, 0]
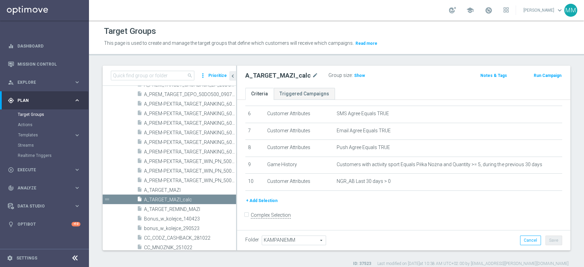
click at [267, 202] on button "+ Add Selection" at bounding box center [261, 201] width 33 height 8
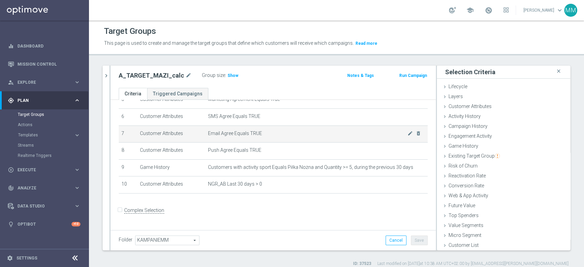
scroll to position [96, 0]
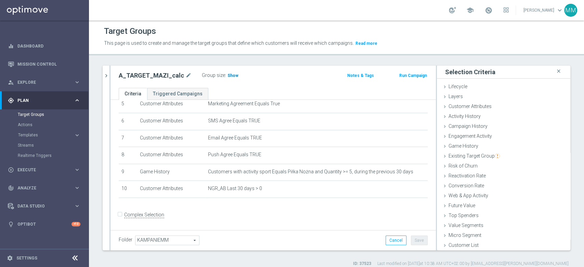
click at [231, 75] on span "Show" at bounding box center [232, 75] width 11 height 5
click at [467, 116] on span "Activity History" at bounding box center [464, 116] width 32 height 5
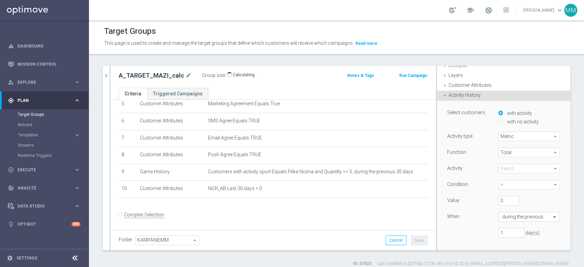
scroll to position [38, 0]
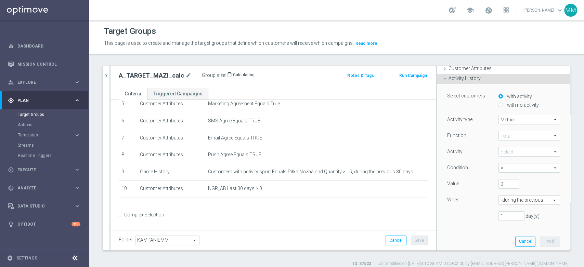
click at [508, 147] on span at bounding box center [529, 151] width 61 height 9
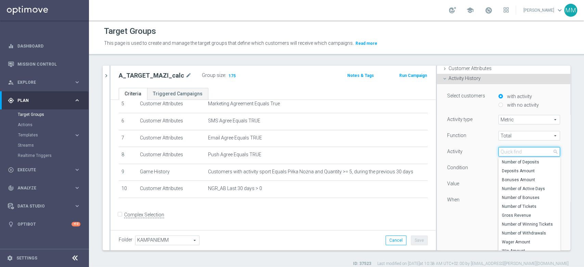
click at [508, 151] on input "search" at bounding box center [529, 152] width 62 height 10
type input "wager"
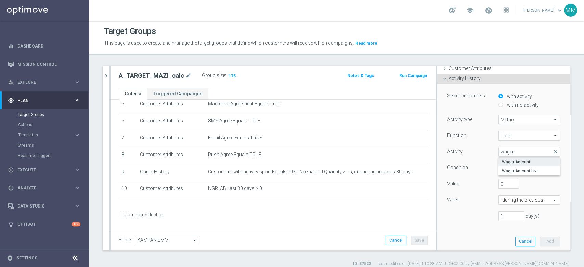
click at [515, 165] on label "Wager Amount" at bounding box center [529, 162] width 62 height 9
type input "Wager Amount"
click at [509, 164] on span "=" at bounding box center [529, 167] width 61 height 9
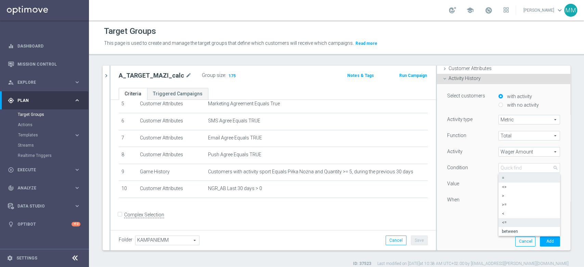
click at [505, 221] on span "<=" at bounding box center [529, 222] width 55 height 5
type input "<="
drag, startPoint x: 499, startPoint y: 185, endPoint x: 486, endPoint y: 184, distance: 13.4
click at [493, 184] on div "0" at bounding box center [508, 184] width 31 height 10
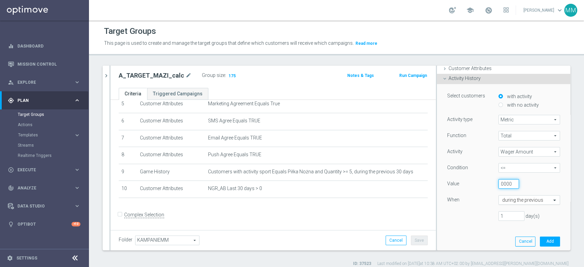
type input "20000"
click at [516, 198] on input "text" at bounding box center [522, 200] width 40 height 6
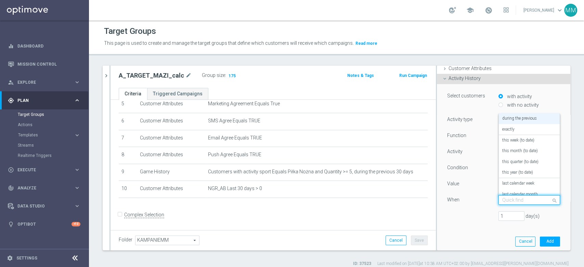
scroll to position [0, 0]
click at [519, 180] on div "last calendar week" at bounding box center [529, 183] width 54 height 11
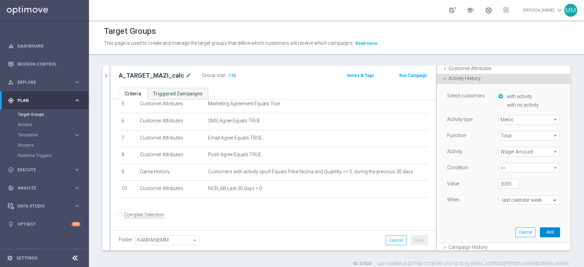
click at [540, 231] on button "Add" at bounding box center [550, 232] width 20 height 10
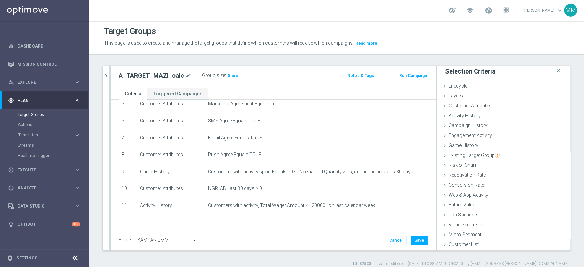
scroll to position [0, 0]
click at [230, 74] on span "Show" at bounding box center [232, 75] width 11 height 5
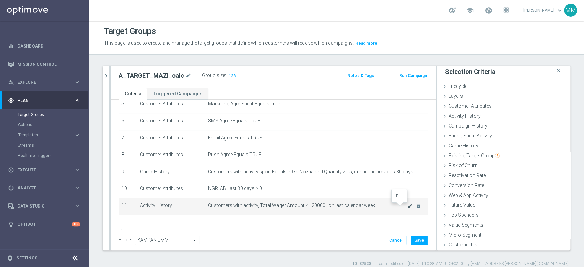
click at [407, 207] on icon "mode_edit" at bounding box center [409, 205] width 5 height 5
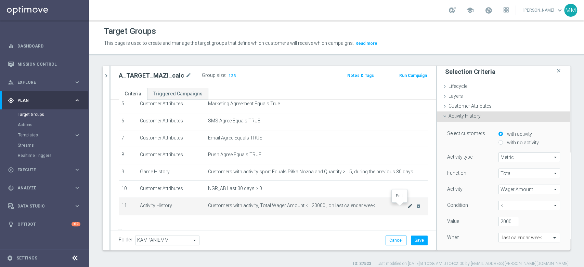
scroll to position [38, 0]
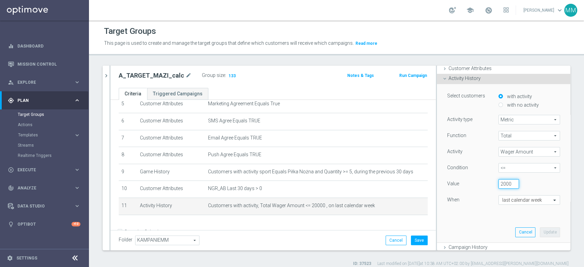
click at [498, 183] on input "20000" at bounding box center [508, 184] width 21 height 10
type input "25000"
click at [540, 232] on button "Update" at bounding box center [550, 232] width 20 height 10
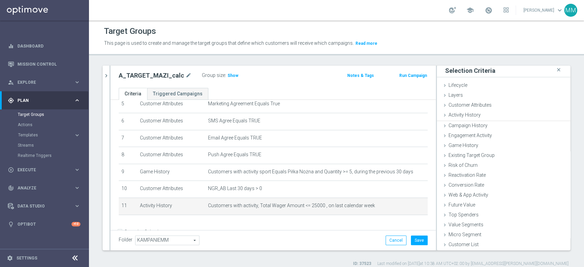
scroll to position [0, 0]
click at [227, 73] on span "Show" at bounding box center [232, 75] width 11 height 5
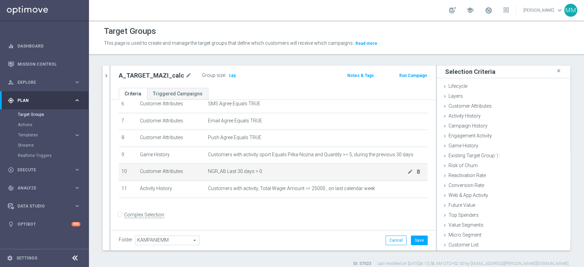
click at [283, 179] on td "NGR_AB Last 30 days > 0 mode_edit delete_forever" at bounding box center [316, 172] width 222 height 17
click at [283, 178] on td "NGR_AB Last 30 days > 0 mode_edit delete_forever" at bounding box center [316, 172] width 222 height 17
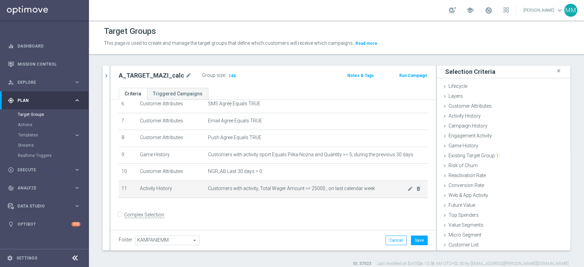
click at [315, 188] on span "Customers with activity, Total Wager Amount <= 25000 , on last calendar week" at bounding box center [307, 189] width 199 height 6
click at [343, 191] on span "Customers with activity, Total Wager Amount <= 25000 , on last calendar week" at bounding box center [307, 189] width 199 height 6
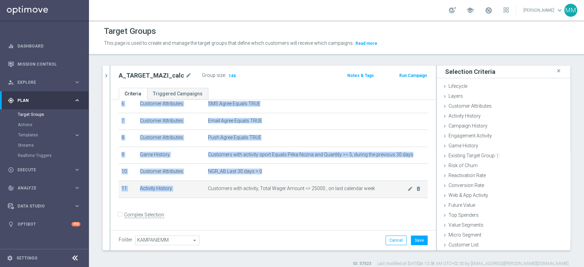
click at [343, 191] on span "Customers with activity, Total Wager Amount <= 25000 , on last calendar week" at bounding box center [307, 189] width 199 height 6
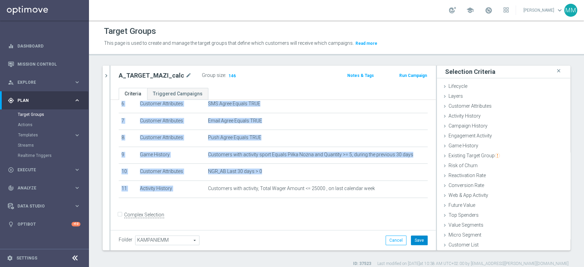
click at [414, 241] on button "Save" at bounding box center [419, 241] width 17 height 10
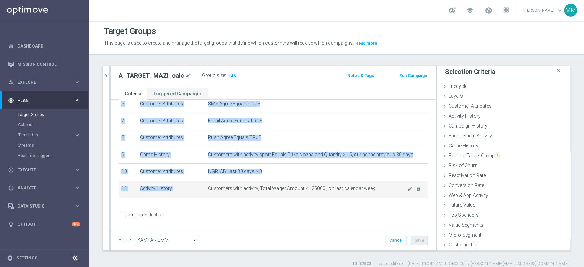
copy table "# Selection Type Criteria delete_forever 1 Customer Attributes STS_Exclusions E…"
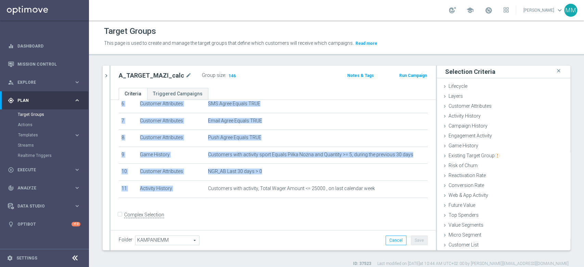
click at [165, 76] on h2 "A_TARGET_MAZI_calc" at bounding box center [151, 75] width 65 height 8
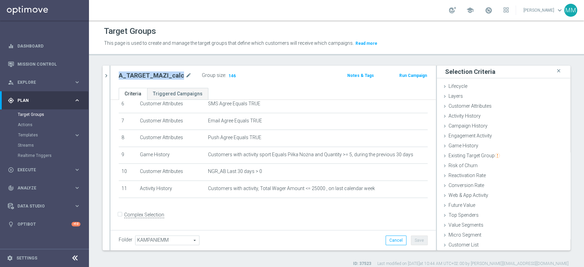
click at [165, 76] on h2 "A_TARGET_MAZI_calc" at bounding box center [151, 75] width 65 height 8
copy div "A_TARGET_MAZI_calc"
click at [413, 78] on button "Run Campaign" at bounding box center [412, 76] width 29 height 8
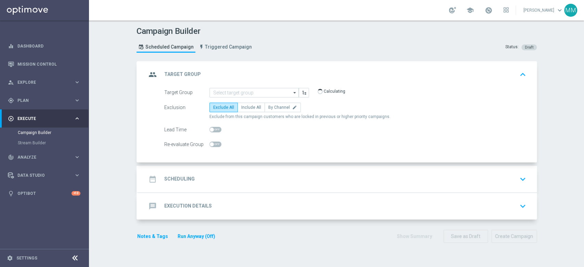
type input "A_TARGET_MAZI_calc"
click at [268, 106] on span "By Channel" at bounding box center [279, 107] width 22 height 5
click at [268, 106] on input "By Channel edit" at bounding box center [270, 108] width 4 height 4
radio input "true"
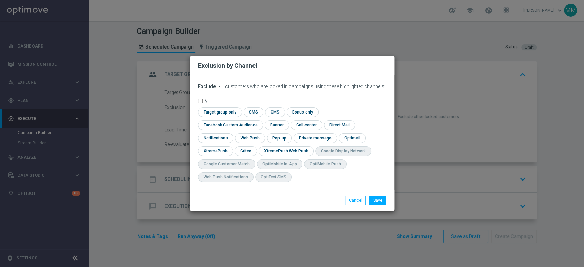
click at [202, 89] on span "Exclude" at bounding box center [207, 86] width 18 height 5
click at [0, 0] on span "Include" at bounding box center [0, 0] width 0 height 0
click at [221, 117] on input "checkbox" at bounding box center [219, 111] width 42 height 9
checkbox input "true"
click at [219, 126] on input "checkbox" at bounding box center [229, 124] width 62 height 9
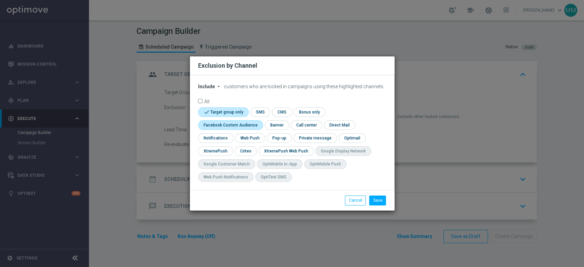
checkbox input "true"
click at [238, 150] on input "checkbox" at bounding box center [245, 150] width 21 height 9
checkbox input "true"
drag, startPoint x: 380, startPoint y: 195, endPoint x: 380, endPoint y: 199, distance: 3.8
click at [380, 196] on div "Save Cancel" at bounding box center [292, 200] width 204 height 20
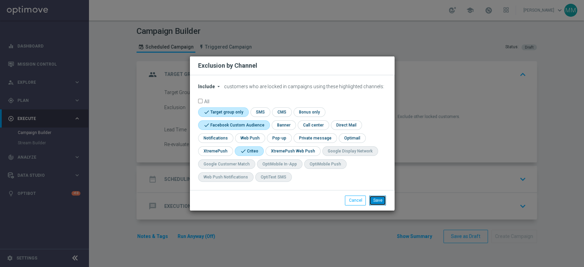
click at [380, 199] on button "Save" at bounding box center [377, 201] width 17 height 10
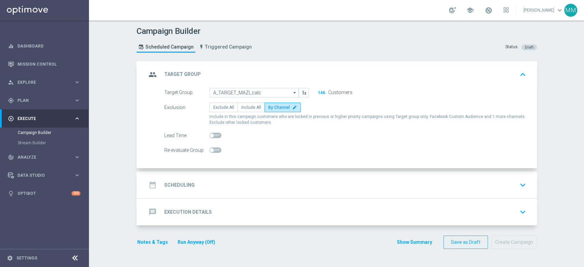
click at [360, 188] on div "date_range Scheduling keyboard_arrow_down" at bounding box center [337, 184] width 382 height 13
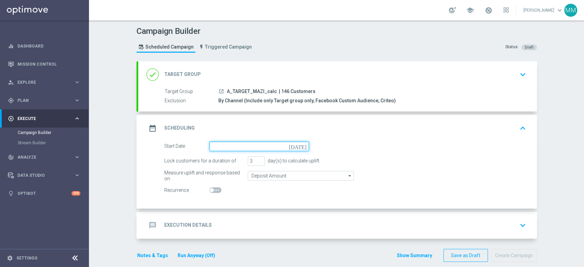
click at [268, 144] on input at bounding box center [259, 147] width 100 height 10
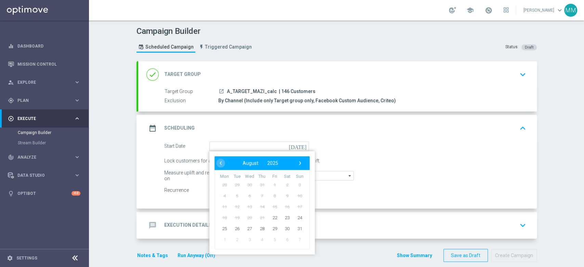
type input "[DATE]"
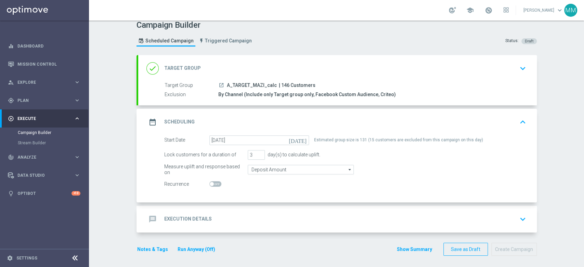
scroll to position [8, 0]
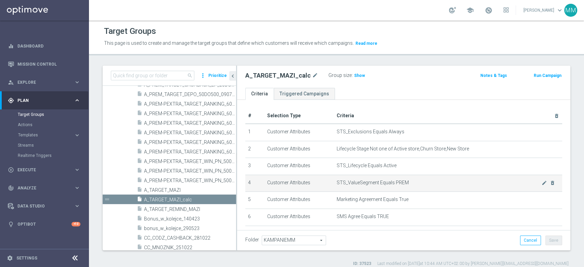
scroll to position [38, 0]
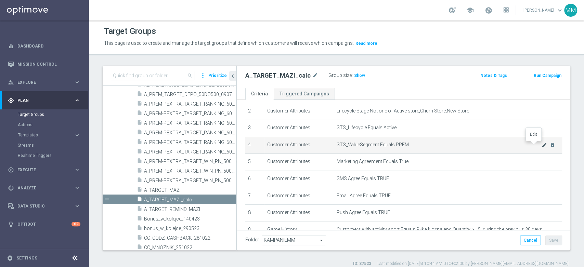
click at [541, 144] on icon "mode_edit" at bounding box center [543, 144] width 5 height 5
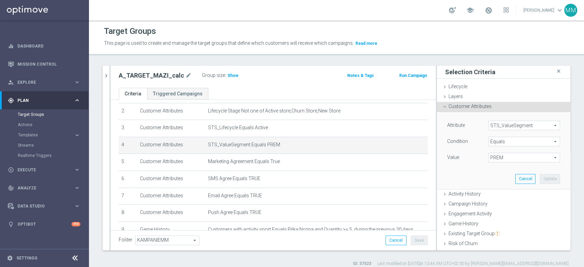
click at [503, 159] on span "PREM" at bounding box center [523, 157] width 71 height 9
click at [499, 228] on span "PEXTRA" at bounding box center [523, 229] width 65 height 5
type input "PEXTRA"
click at [540, 177] on button "Update" at bounding box center [550, 179] width 20 height 10
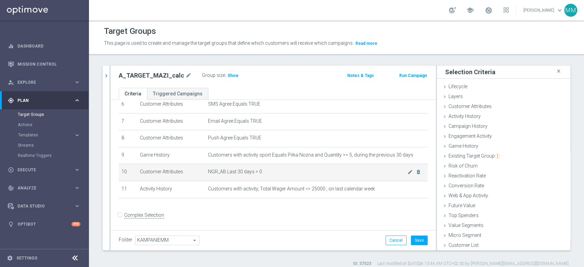
scroll to position [113, 0]
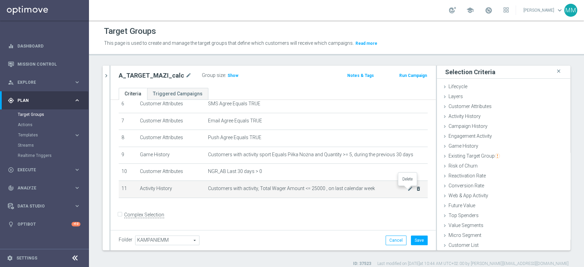
click at [415, 191] on icon "delete_forever" at bounding box center [417, 188] width 5 height 5
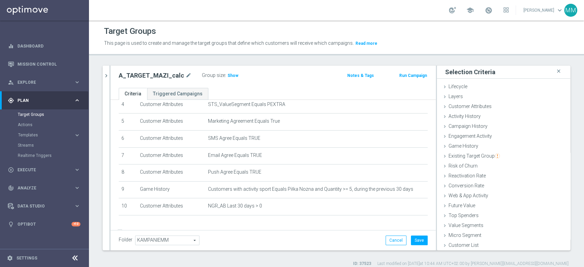
scroll to position [96, 0]
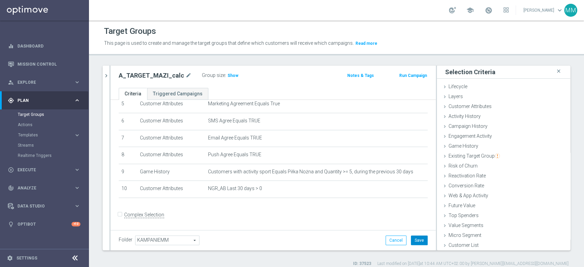
click at [412, 240] on button "Save" at bounding box center [419, 241] width 17 height 10
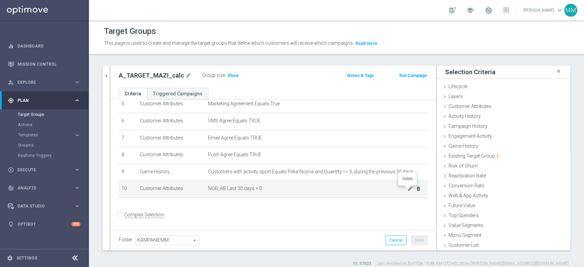
click at [415, 189] on icon "delete_forever" at bounding box center [417, 188] width 5 height 5
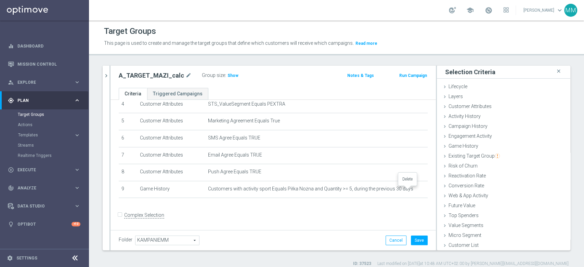
click at [0, 0] on icon "delete_forever" at bounding box center [0, 0] width 0 height 0
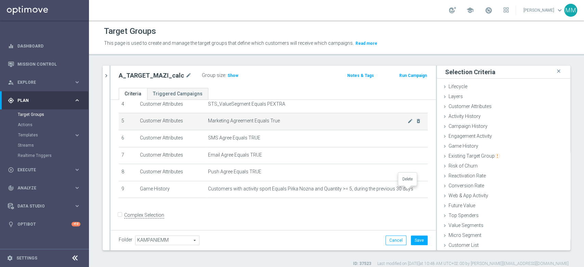
scroll to position [62, 0]
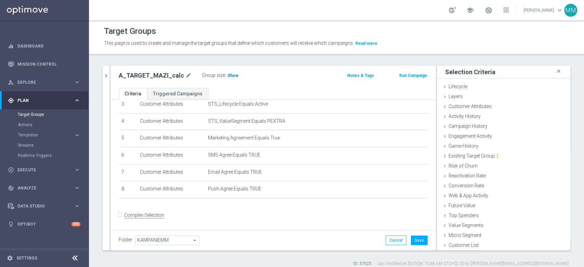
click at [228, 76] on span "Show" at bounding box center [232, 75] width 11 height 5
click at [385, 240] on button "Cancel" at bounding box center [395, 241] width 21 height 10
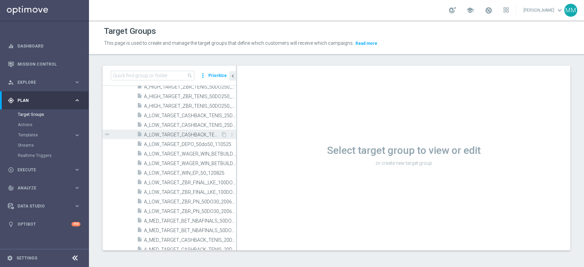
scroll to position [948, 0]
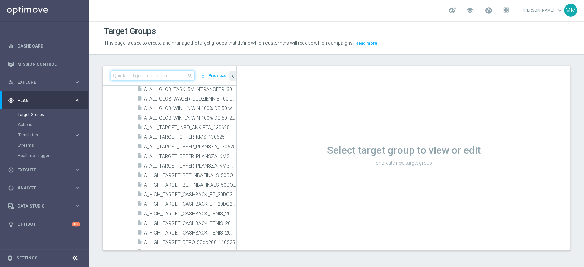
click at [158, 78] on input at bounding box center [152, 76] width 83 height 10
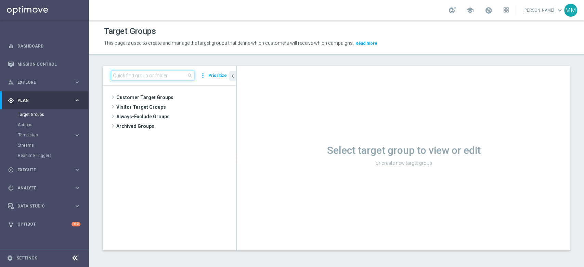
scroll to position [0, 0]
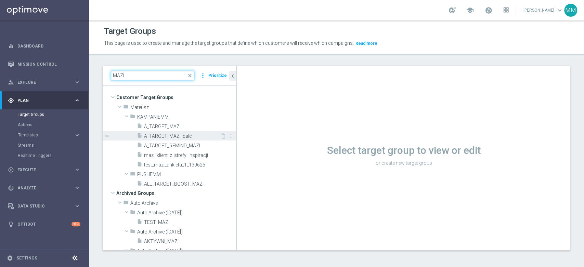
type input "MAZI"
click at [184, 136] on span "A_TARGET_MAZI_calc" at bounding box center [182, 136] width 76 height 6
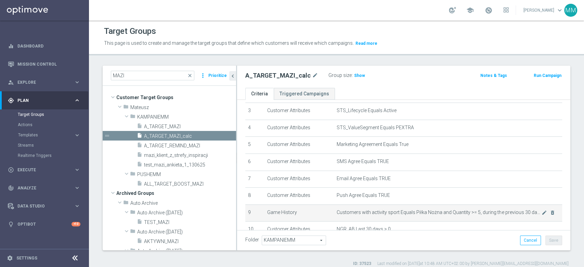
scroll to position [103, 0]
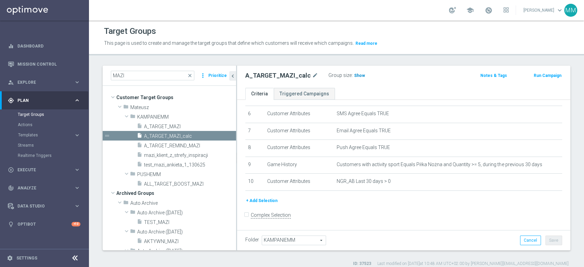
click at [358, 76] on span "Show" at bounding box center [359, 75] width 11 height 5
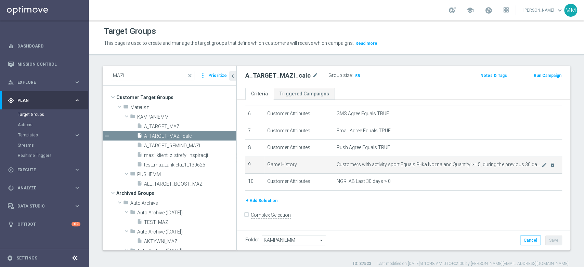
click at [482, 163] on span "Customers with activity sport Equals Piłka Nożna and Quantity >= 5, during the …" at bounding box center [438, 165] width 205 height 6
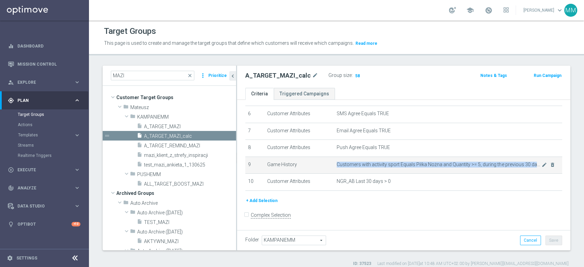
click at [482, 163] on span "Customers with activity sport Equals Piłka Nożna and Quantity >= 5, during the …" at bounding box center [438, 165] width 205 height 6
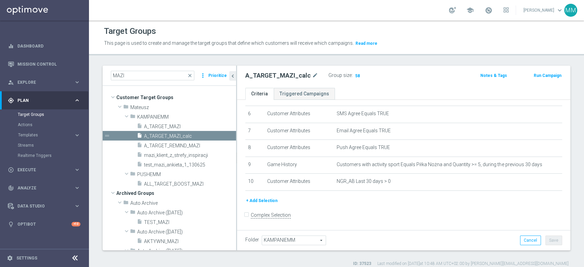
click at [276, 75] on h2 "A_TARGET_MAZI_calc" at bounding box center [277, 75] width 65 height 8
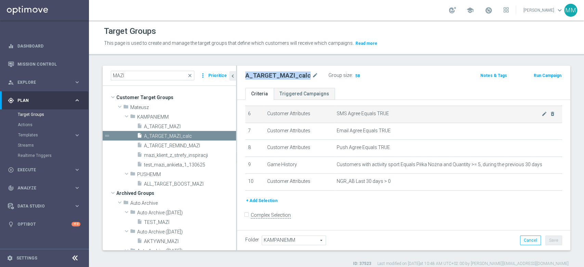
copy div "A_TARGET_MAZI_calc"
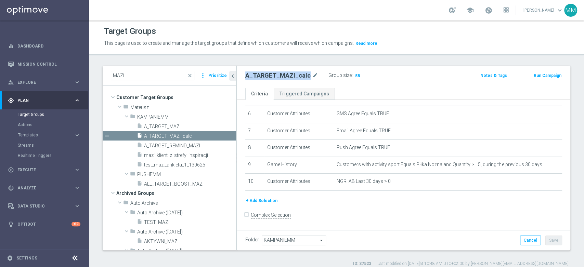
click at [547, 76] on button "Run Campaign" at bounding box center [547, 76] width 29 height 8
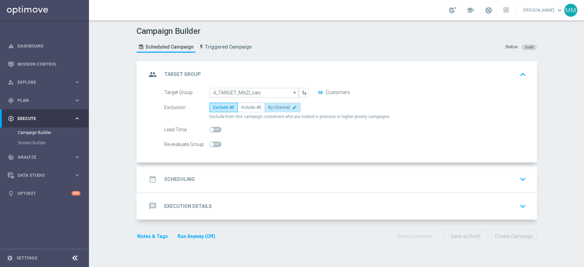
click at [268, 106] on span "By Channel" at bounding box center [279, 107] width 22 height 5
click at [268, 106] on input "By Channel edit" at bounding box center [270, 108] width 4 height 4
radio input "true"
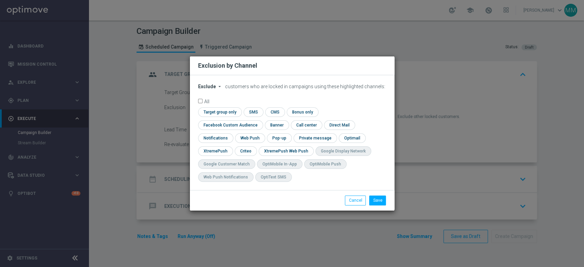
click at [208, 89] on span "Exclude" at bounding box center [207, 86] width 18 height 5
click at [213, 106] on div "Include" at bounding box center [210, 102] width 25 height 8
click at [210, 117] on input "checkbox" at bounding box center [219, 111] width 42 height 9
checkbox input "true"
click at [237, 130] on div "check Facebook Custom Audience" at bounding box center [230, 125] width 65 height 10
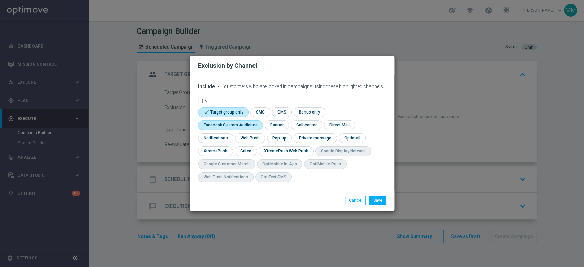
click at [244, 125] on input "checkbox" at bounding box center [229, 124] width 62 height 9
checkbox input "true"
click at [248, 137] on input "checkbox" at bounding box center [249, 137] width 29 height 9
click at [247, 136] on input "checkbox" at bounding box center [252, 137] width 35 height 9
checkbox input "false"
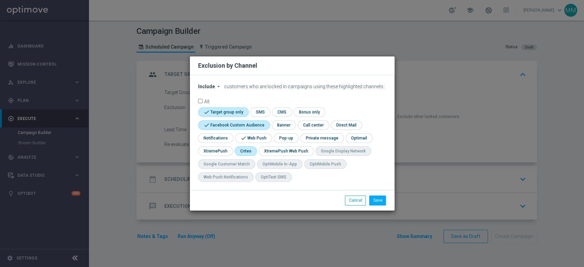
click at [241, 153] on input "checkbox" at bounding box center [245, 150] width 21 height 9
checkbox input "true"
click at [382, 199] on button "Save" at bounding box center [377, 201] width 17 height 10
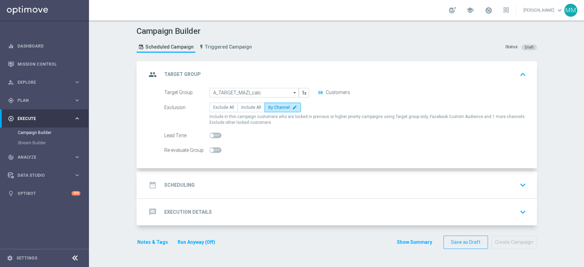
click at [241, 173] on div "date_range Scheduling keyboard_arrow_down" at bounding box center [337, 185] width 398 height 27
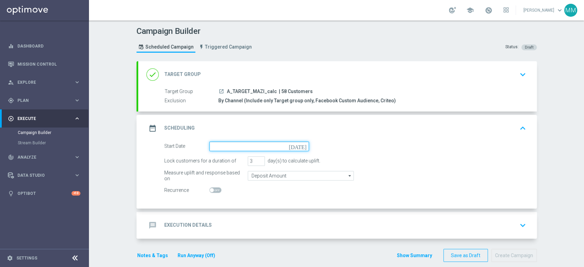
click at [241, 149] on input at bounding box center [259, 147] width 100 height 10
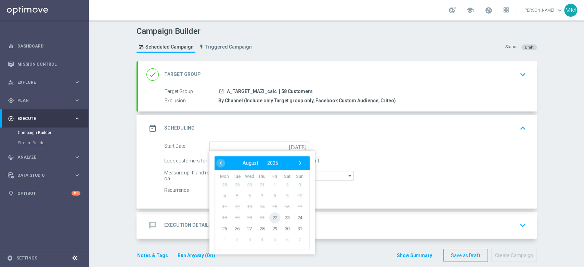
click at [270, 220] on span "22" at bounding box center [274, 217] width 11 height 11
type input "[DATE]"
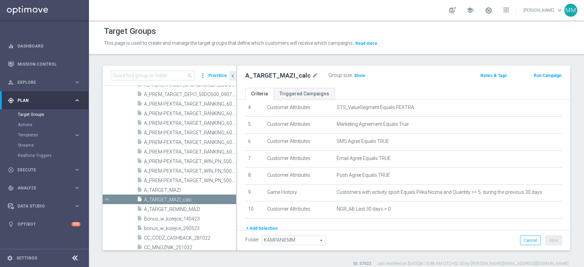
scroll to position [76, 0]
click at [356, 76] on span "Show" at bounding box center [359, 75] width 11 height 5
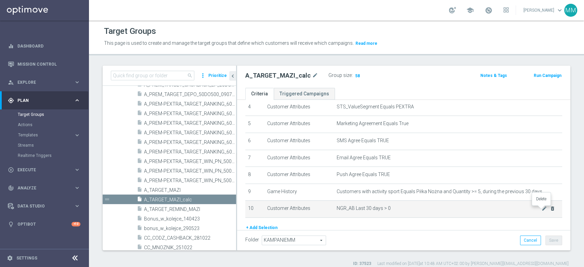
click at [550, 208] on icon "delete_forever" at bounding box center [552, 208] width 5 height 5
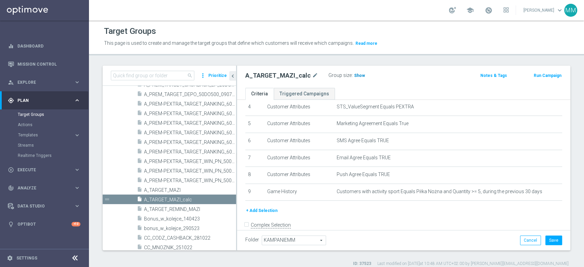
click at [358, 77] on span "Show" at bounding box center [359, 75] width 11 height 5
click at [548, 241] on button "Save" at bounding box center [553, 241] width 17 height 10
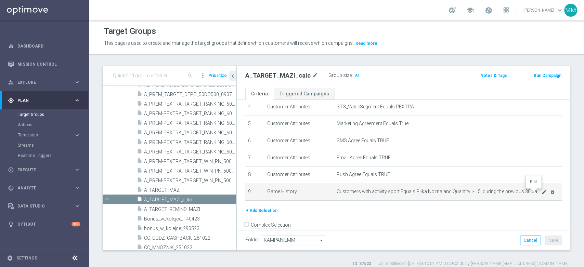
click at [541, 192] on icon "mode_edit" at bounding box center [543, 191] width 5 height 5
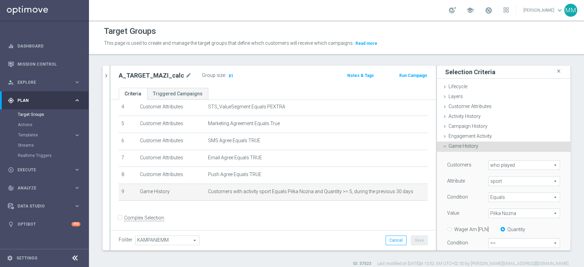
scroll to position [38, 0]
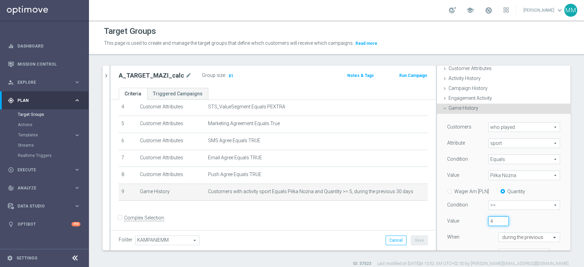
click at [493, 222] on input "4" at bounding box center [498, 221] width 21 height 10
type input "3"
click at [493, 222] on input "3" at bounding box center [498, 221] width 21 height 10
click at [502, 220] on div "3" at bounding box center [498, 221] width 31 height 10
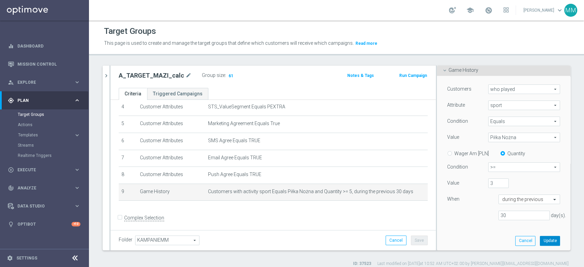
click at [540, 238] on button "Update" at bounding box center [550, 241] width 20 height 10
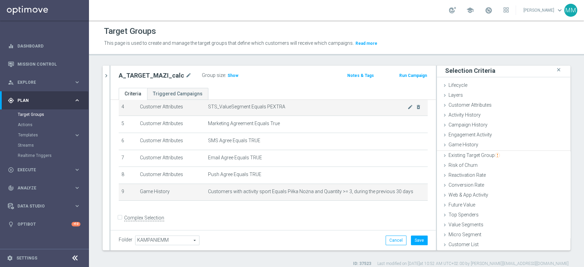
scroll to position [0, 0]
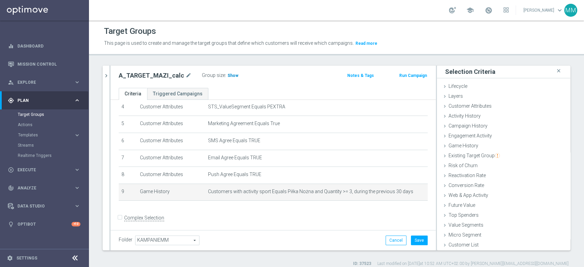
click at [229, 79] on h3 "Show" at bounding box center [233, 76] width 12 height 8
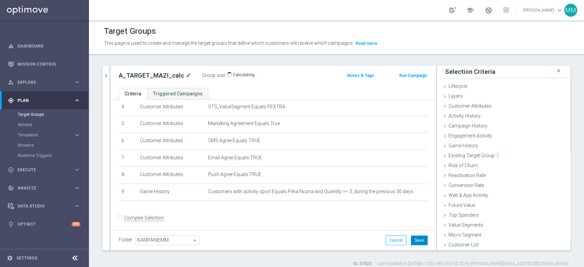
click at [418, 241] on button "Save" at bounding box center [419, 241] width 17 height 10
click at [411, 240] on button "Save" at bounding box center [419, 241] width 17 height 10
